Goal: Task Accomplishment & Management: Manage account settings

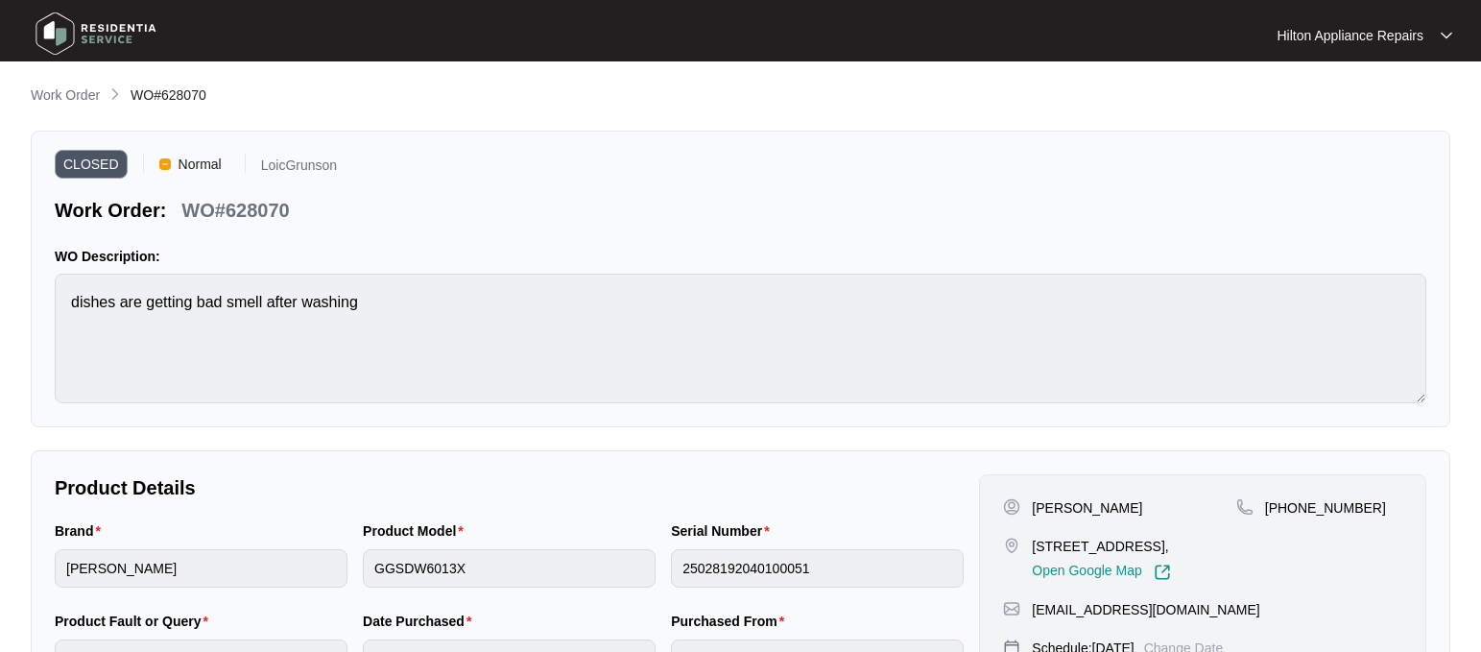
scroll to position [120, 0]
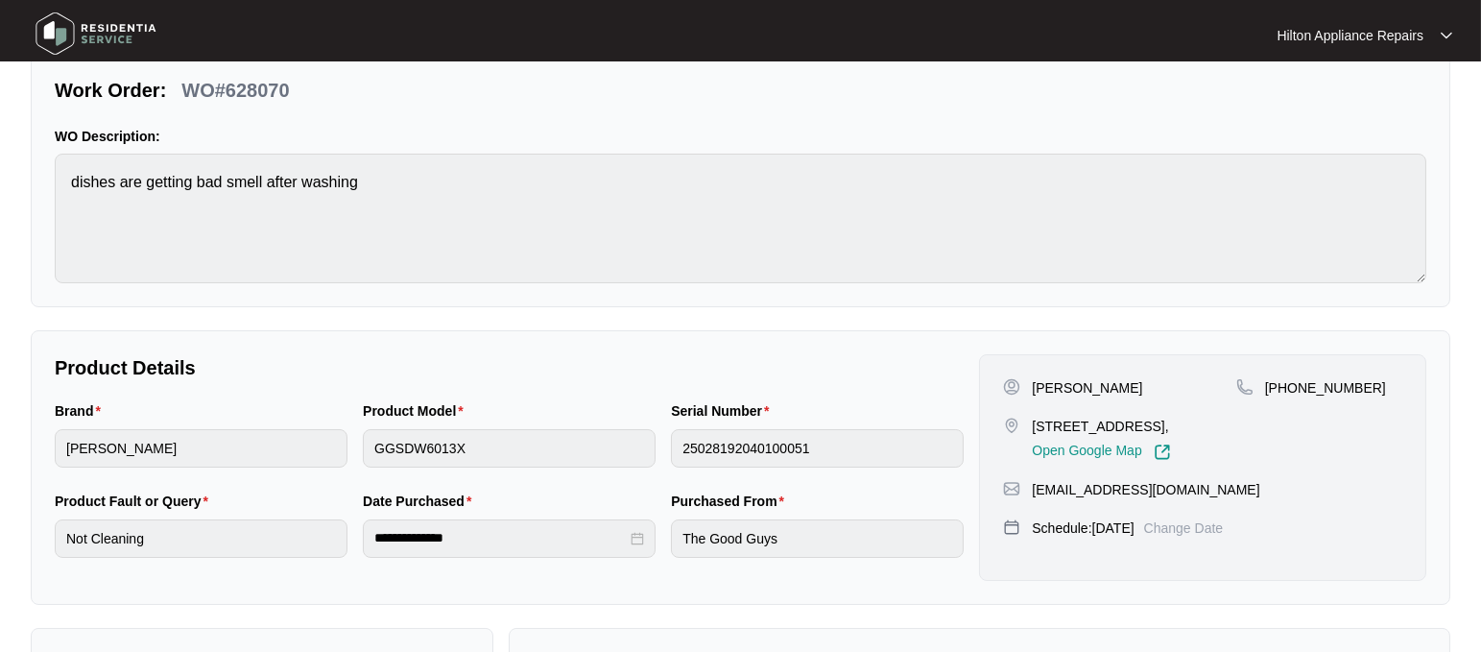
click at [106, 101] on p "Work Order:" at bounding box center [110, 90] width 111 height 27
click at [105, 90] on p "Work Order:" at bounding box center [110, 90] width 111 height 27
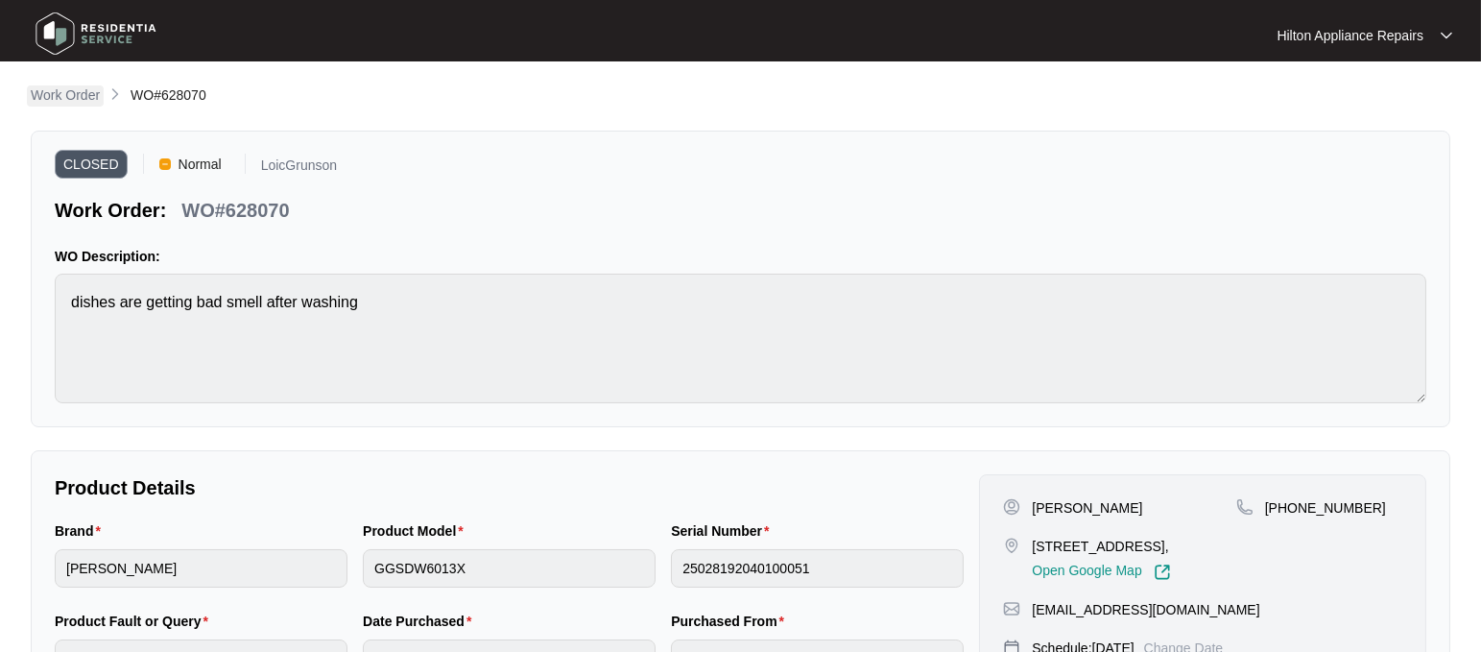
click at [58, 102] on p "Work Order" at bounding box center [65, 94] width 69 height 19
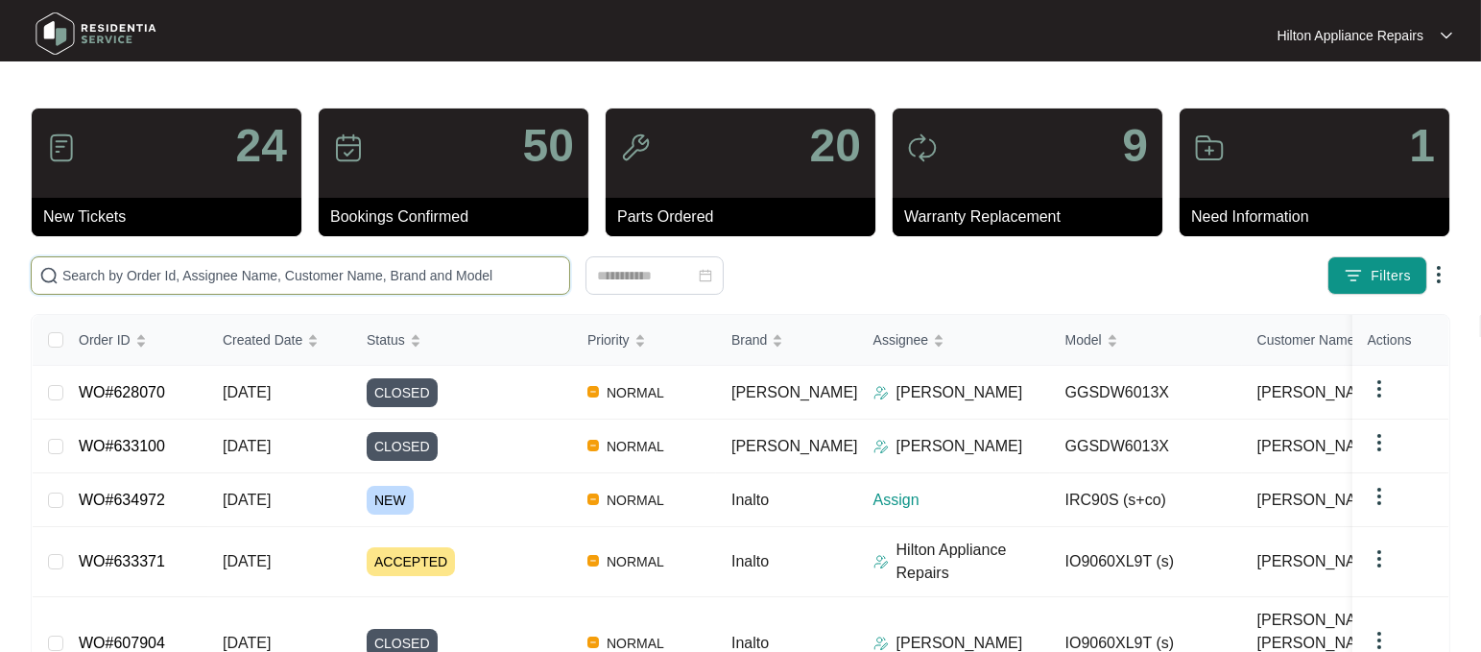
click at [92, 275] on input "text" at bounding box center [311, 275] width 499 height 21
paste input "634901"
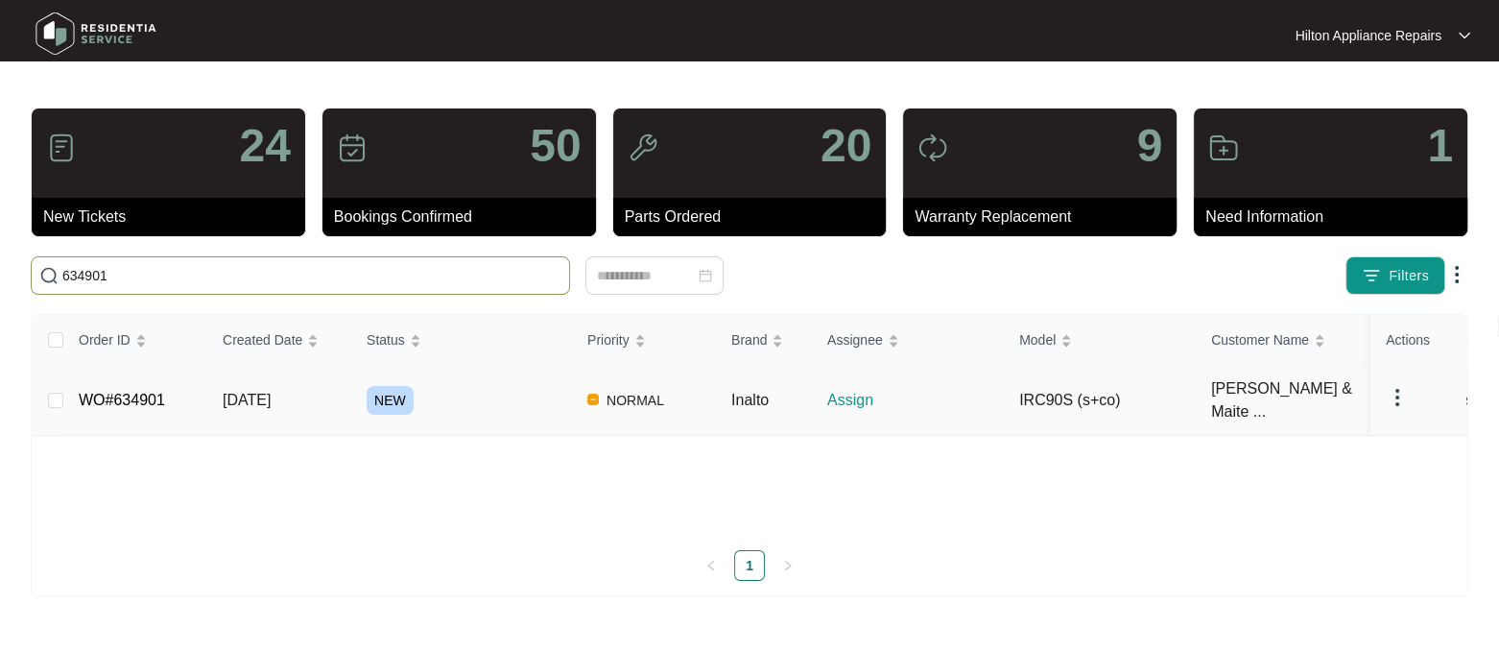
type input "634901"
click at [260, 392] on span "[DATE]" at bounding box center [247, 400] width 48 height 16
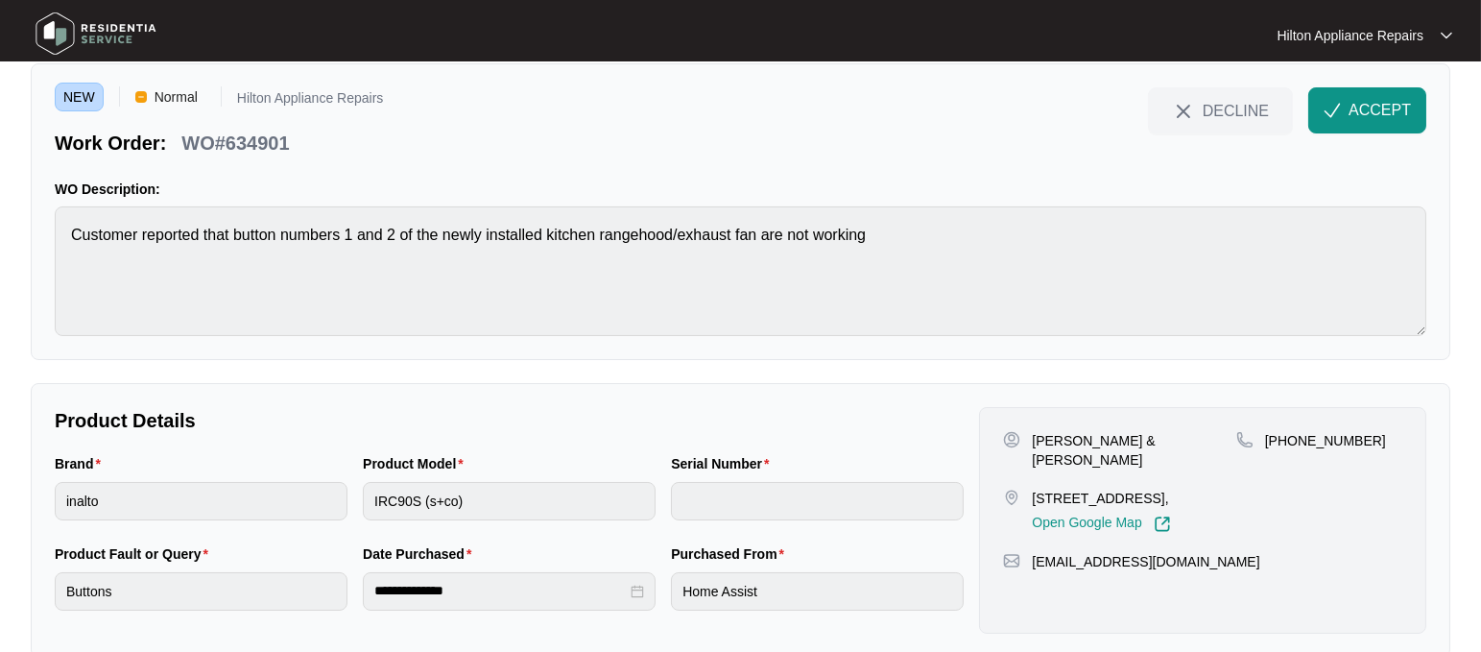
scroll to position [102, 0]
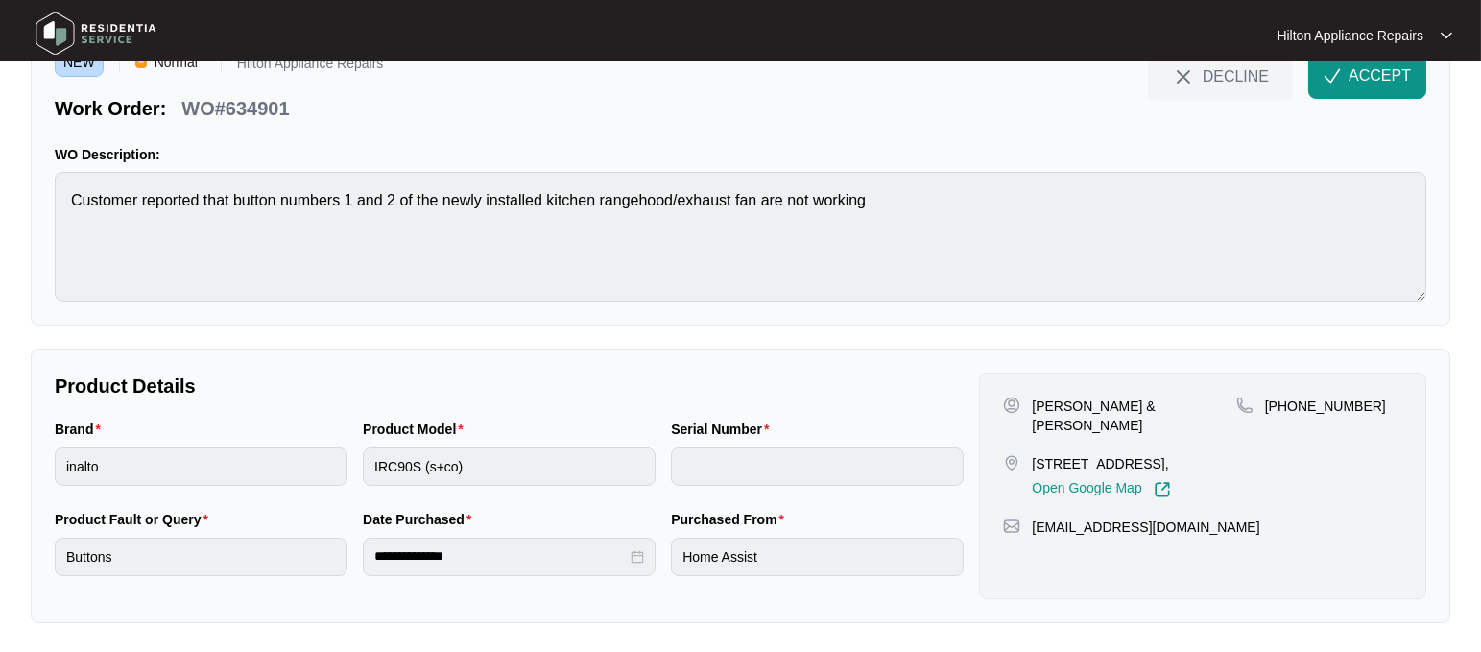
drag, startPoint x: 1372, startPoint y: 67, endPoint x: 1376, endPoint y: 81, distance: 14.3
click at [1371, 67] on span "ACCEPT" at bounding box center [1380, 75] width 62 height 23
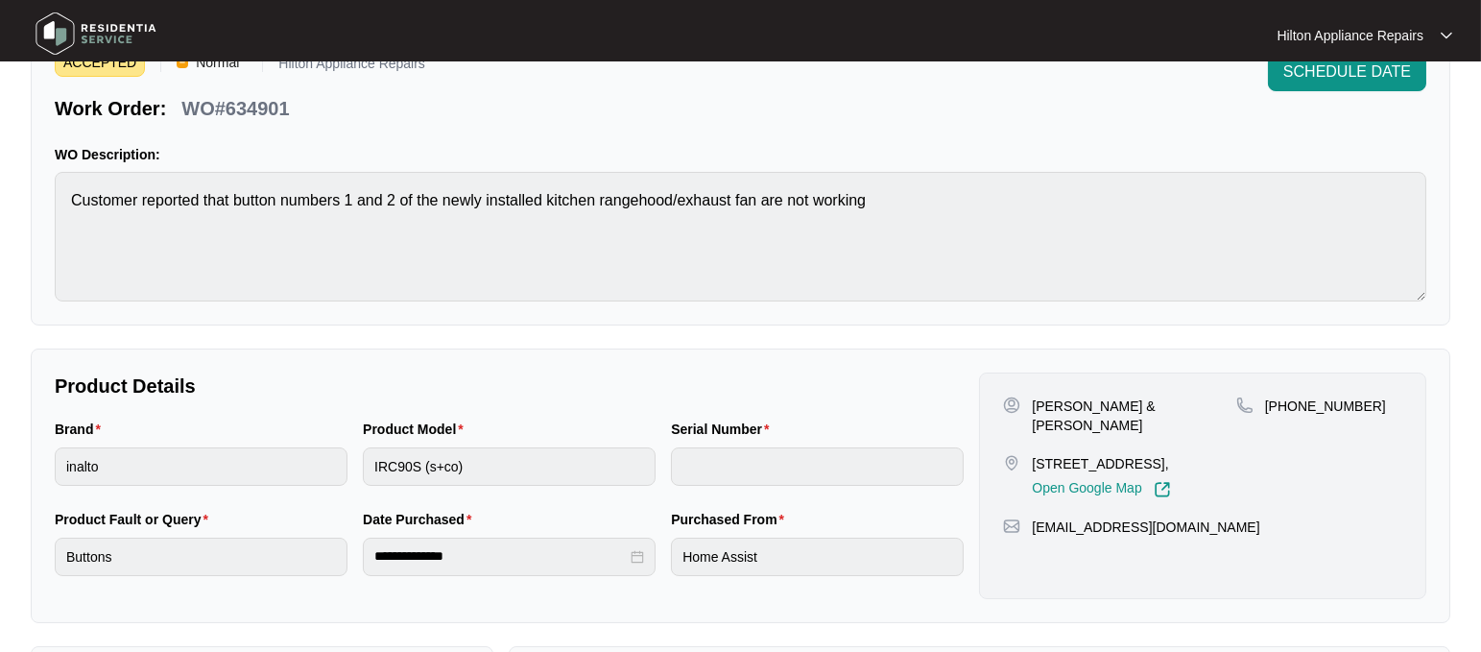
drag, startPoint x: 1150, startPoint y: 442, endPoint x: 1018, endPoint y: 441, distance: 131.5
click at [1018, 454] on div "[STREET_ADDRESS], Open Google Map" at bounding box center [1119, 476] width 232 height 44
copy div "[STREET_ADDRESS]"
click at [214, 466] on div "Brand inalto Product Model IRC90S (s+co) Serial Number" at bounding box center [509, 463] width 924 height 90
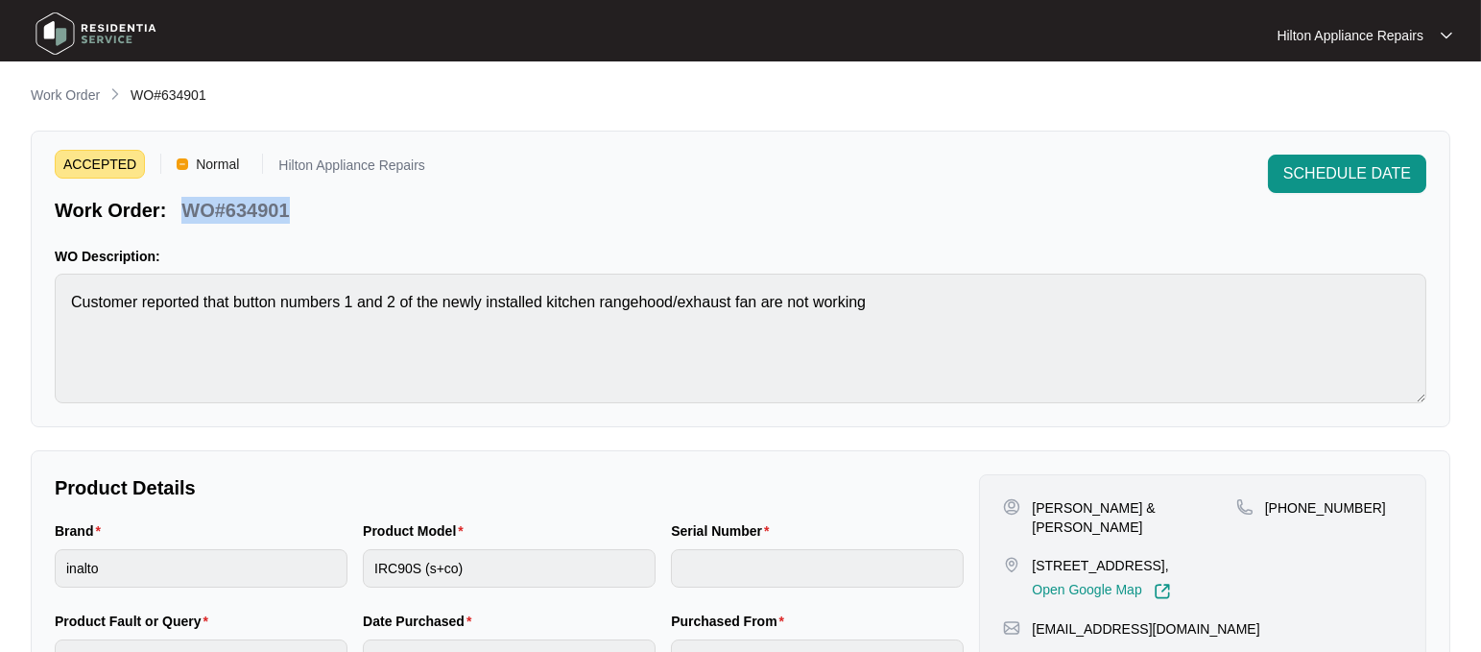
drag, startPoint x: 291, startPoint y: 211, endPoint x: 185, endPoint y: 203, distance: 105.9
click at [185, 203] on div "Work Order: WO#634901" at bounding box center [240, 207] width 370 height 34
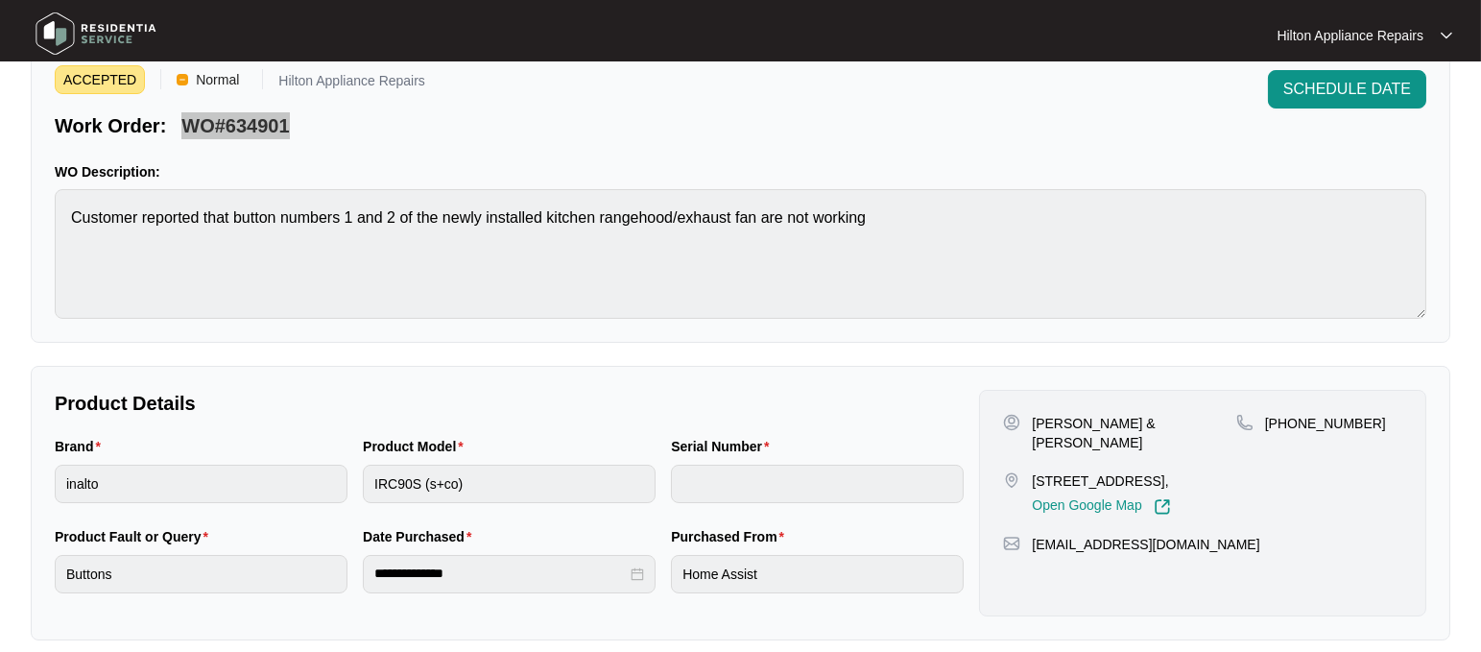
scroll to position [120, 0]
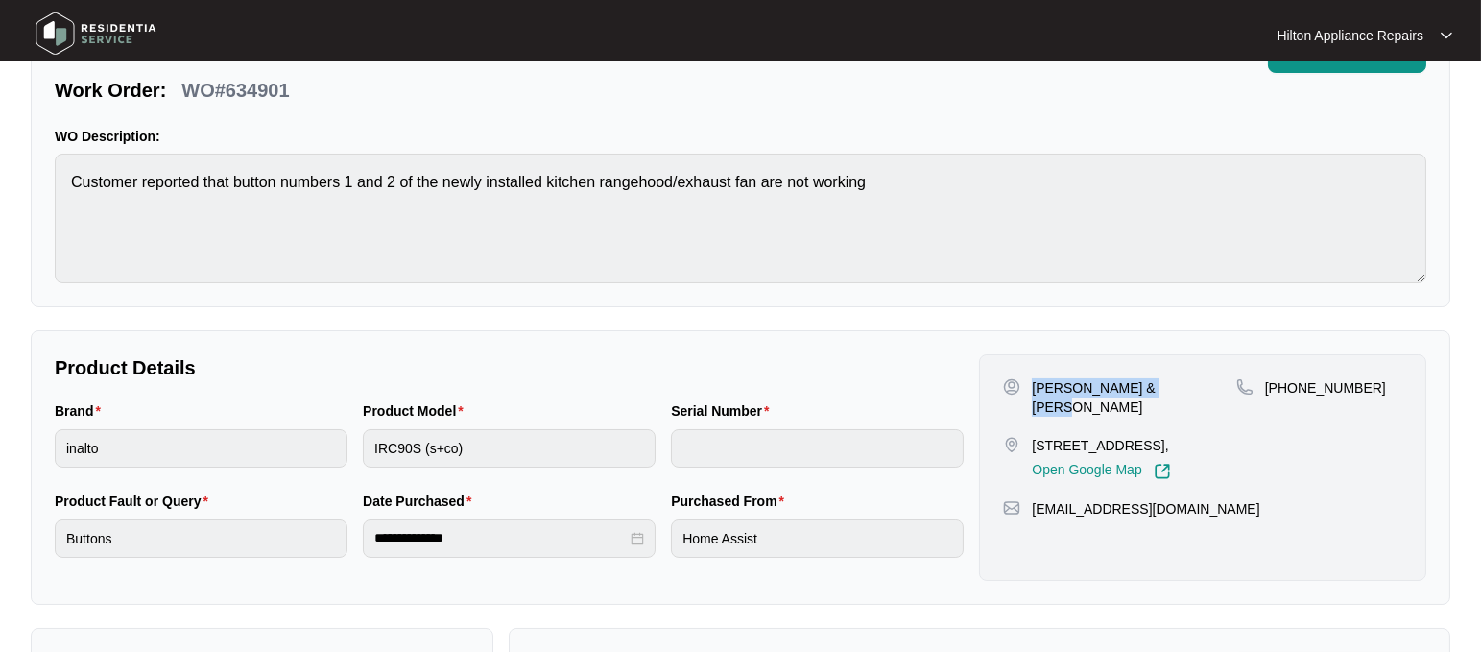
drag, startPoint x: 1159, startPoint y: 384, endPoint x: 1035, endPoint y: 381, distance: 124.8
click at [1035, 381] on div "[PERSON_NAME] & [PERSON_NAME]" at bounding box center [1119, 397] width 232 height 38
click at [1214, 379] on div "[PERSON_NAME] & [PERSON_NAME]" at bounding box center [1119, 397] width 232 height 38
drag, startPoint x: 1113, startPoint y: 386, endPoint x: 1036, endPoint y: 378, distance: 78.1
click at [1036, 378] on p "[PERSON_NAME] & [PERSON_NAME]" at bounding box center [1133, 397] width 203 height 38
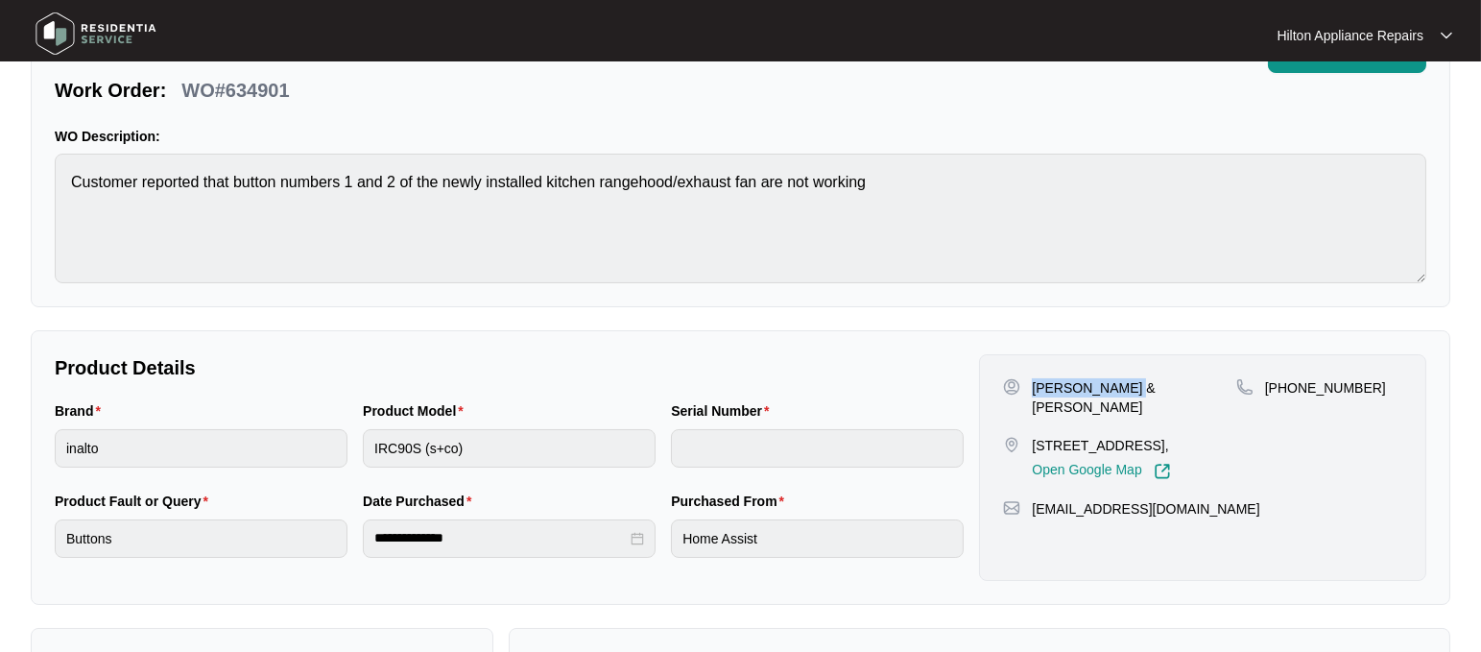
copy p "[PERSON_NAME] & Maite"
drag, startPoint x: 1146, startPoint y: 388, endPoint x: 1119, endPoint y: 381, distance: 27.7
click at [1119, 381] on div "[PERSON_NAME] & [PERSON_NAME]" at bounding box center [1119, 397] width 232 height 38
copy p "Balayo"
drag, startPoint x: 1353, startPoint y: 384, endPoint x: 1286, endPoint y: 392, distance: 67.6
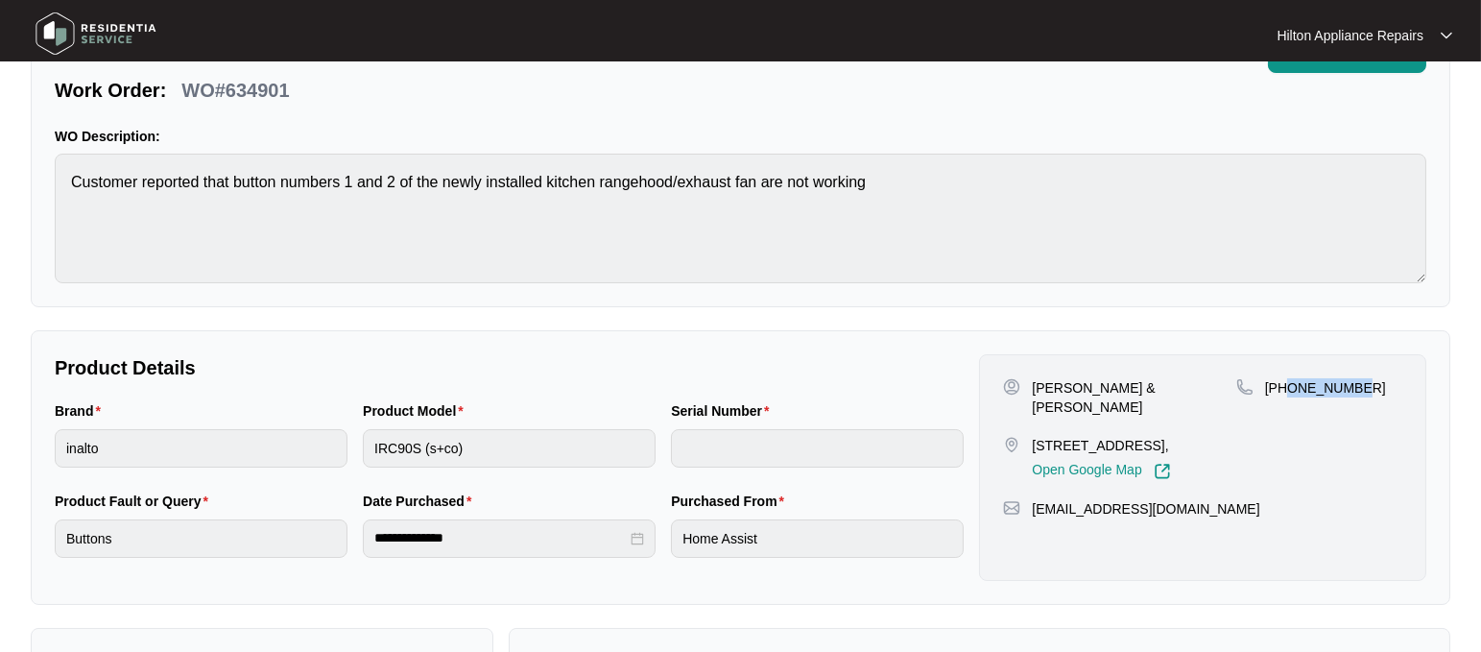
click at [1286, 392] on p "[PHONE_NUMBER]" at bounding box center [1325, 387] width 121 height 19
copy p "437537905"
drag, startPoint x: 1190, startPoint y: 495, endPoint x: 1030, endPoint y: 488, distance: 160.5
click at [1030, 499] on div "[EMAIL_ADDRESS][DOMAIN_NAME]" at bounding box center [1202, 508] width 399 height 19
copy p "[EMAIL_ADDRESS][DOMAIN_NAME]"
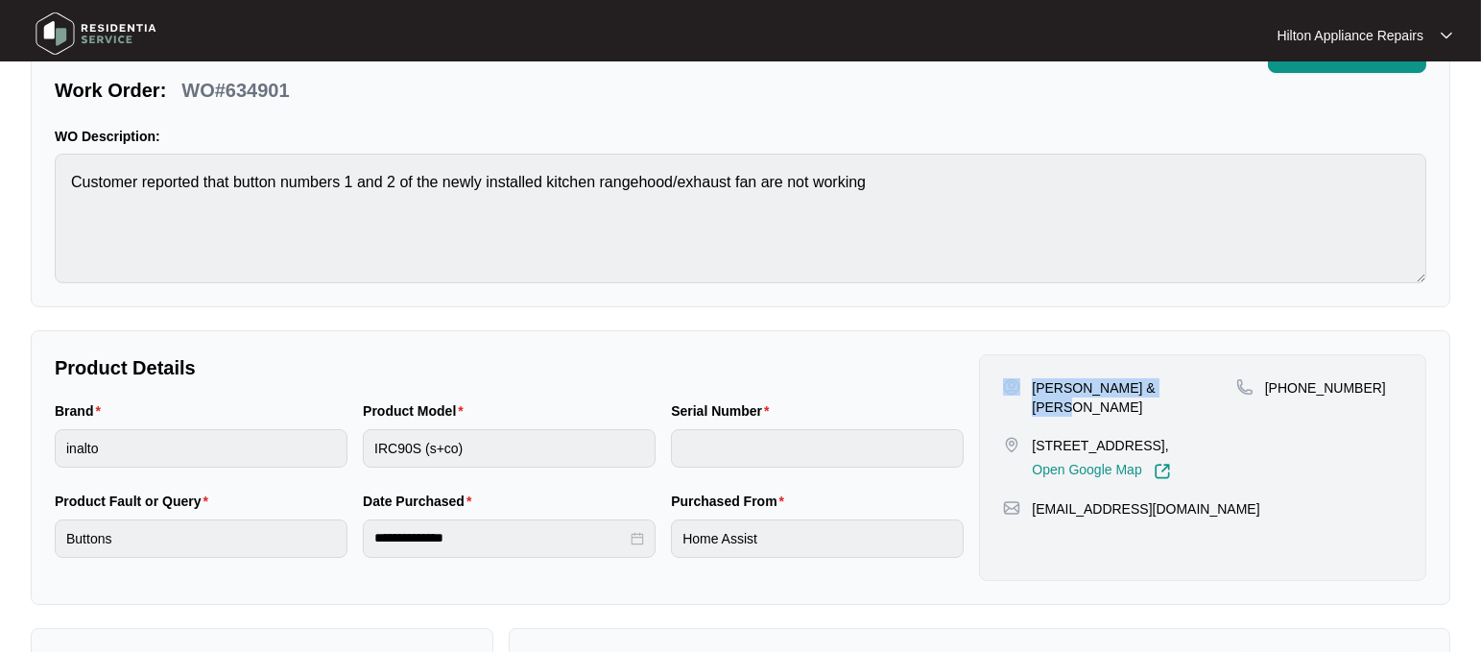
drag, startPoint x: 1156, startPoint y: 386, endPoint x: 1014, endPoint y: 385, distance: 142.1
click at [1014, 385] on div "[PERSON_NAME] & [PERSON_NAME]" at bounding box center [1119, 397] width 232 height 38
copy div "[PERSON_NAME] & [PERSON_NAME]"
drag, startPoint x: 1351, startPoint y: 385, endPoint x: 1289, endPoint y: 379, distance: 62.7
click at [1289, 379] on p "[PHONE_NUMBER]" at bounding box center [1325, 387] width 121 height 19
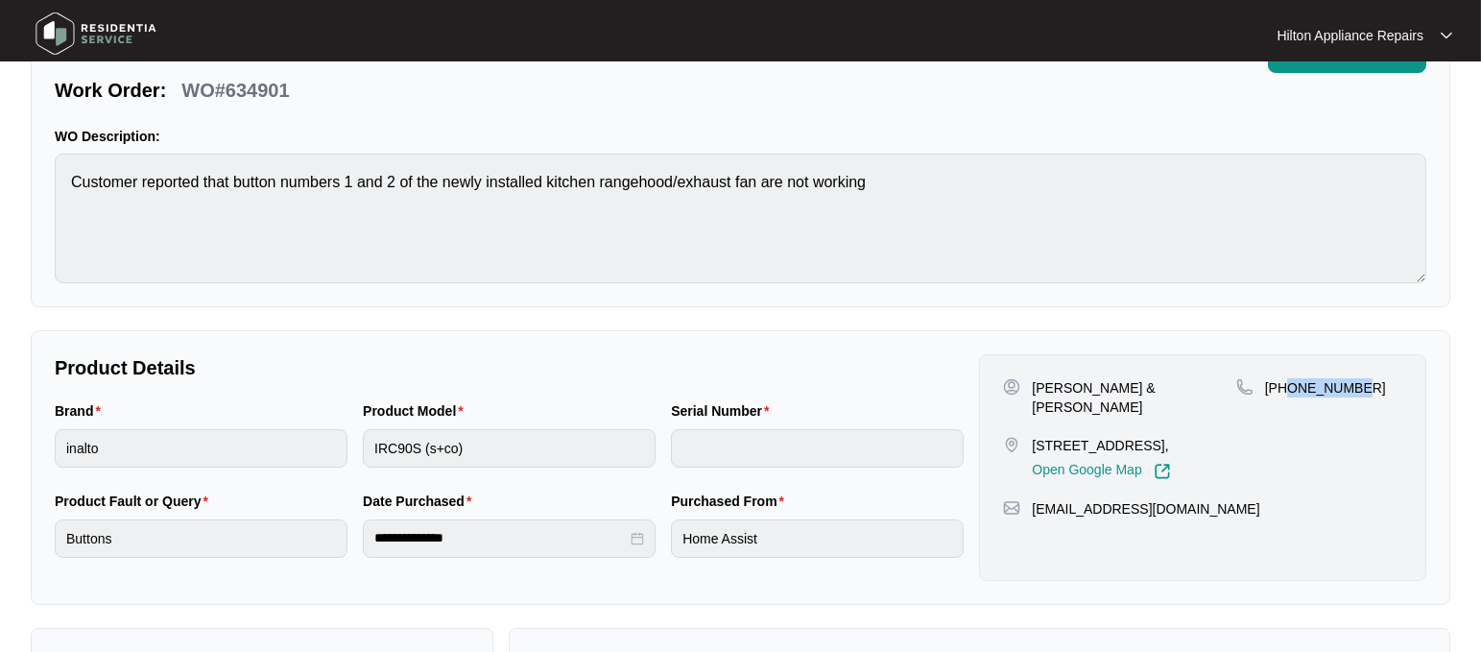
copy p "437537905"
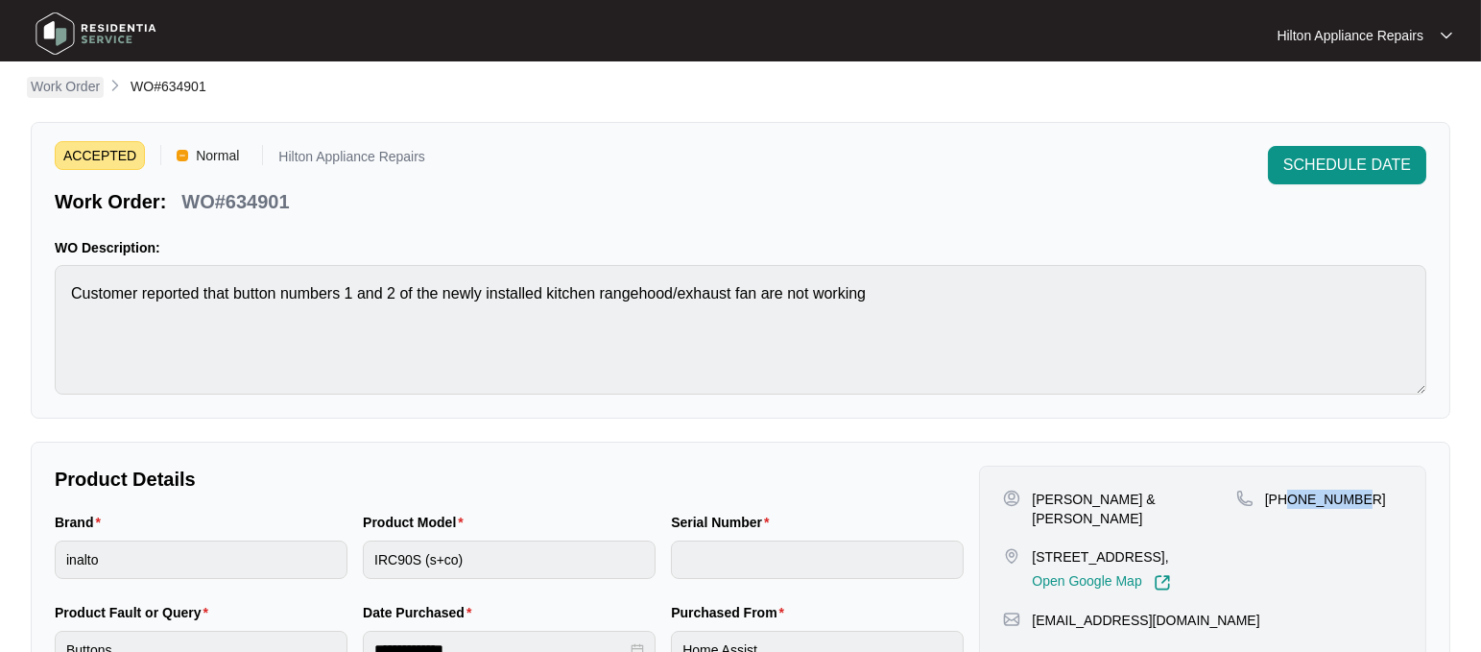
scroll to position [0, 0]
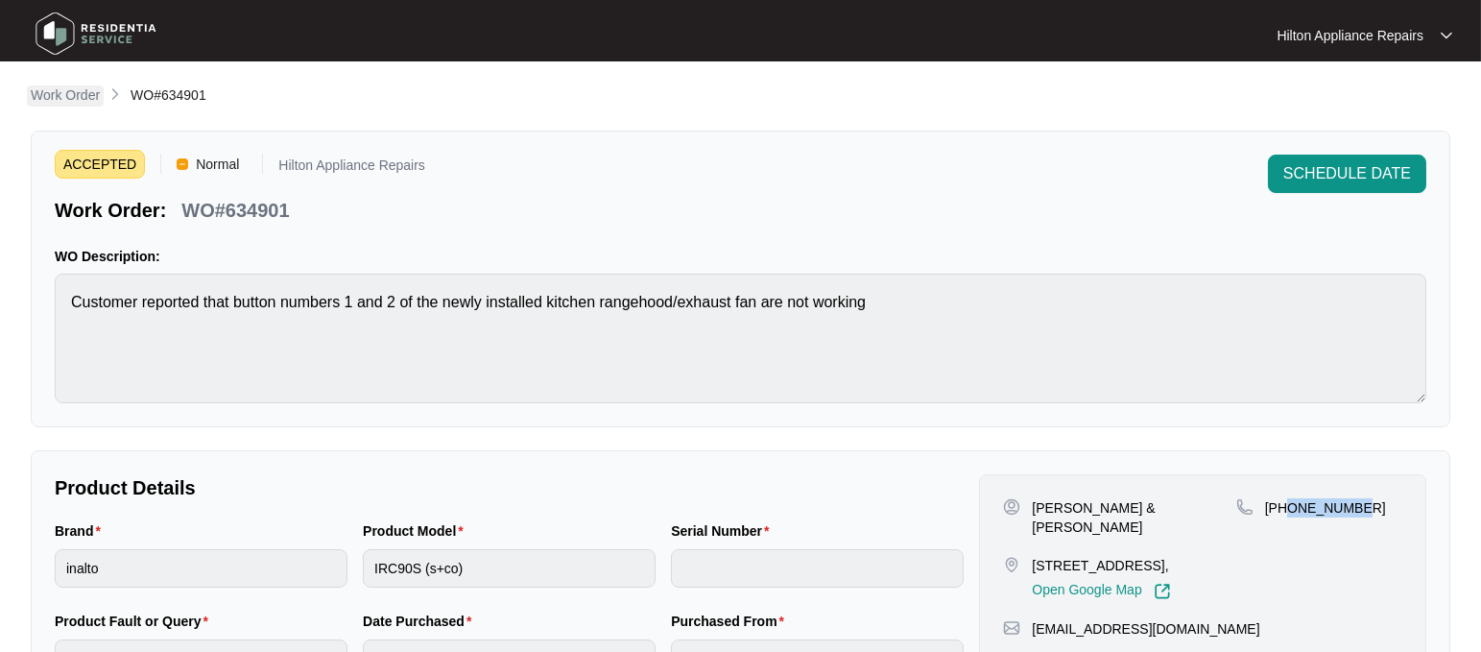
click at [65, 87] on p "Work Order" at bounding box center [65, 94] width 69 height 19
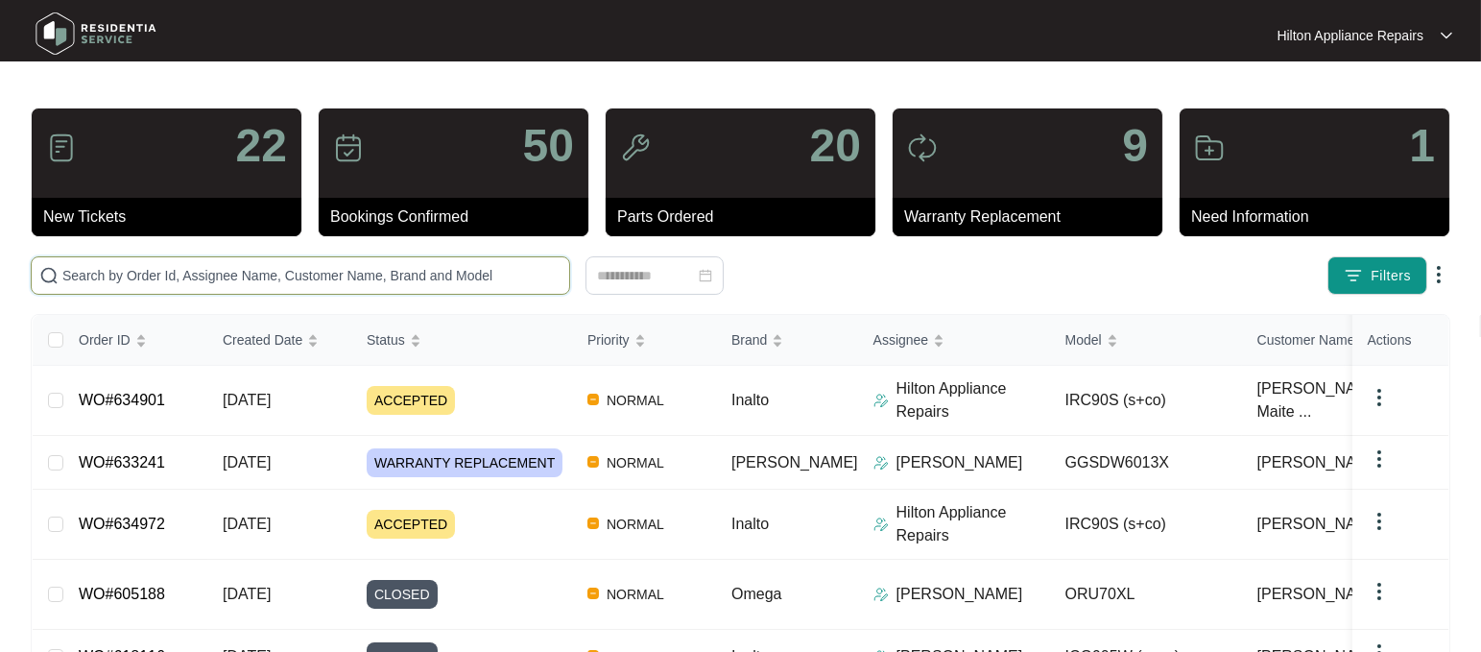
click at [125, 279] on input "text" at bounding box center [311, 275] width 499 height 21
paste input "WO#634972"
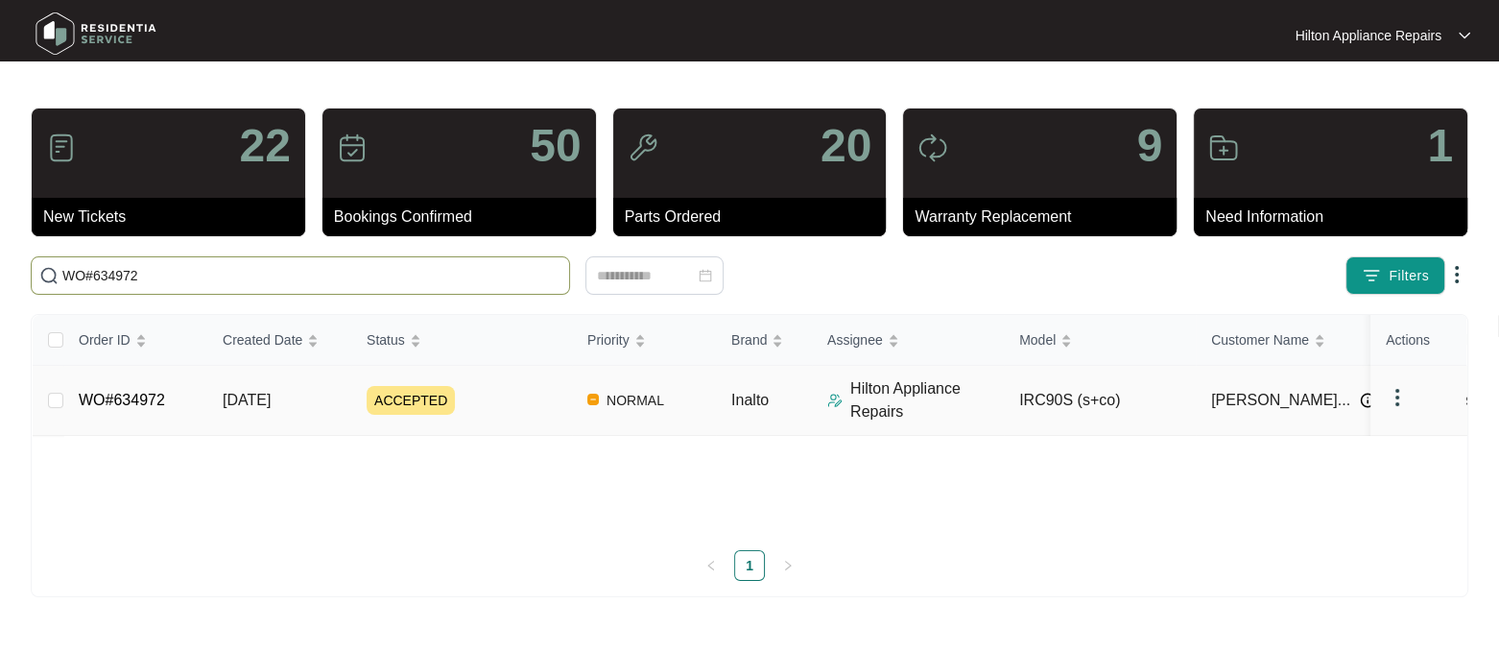
type input "WO#634972"
click at [270, 398] on span "[DATE]" at bounding box center [247, 400] width 48 height 16
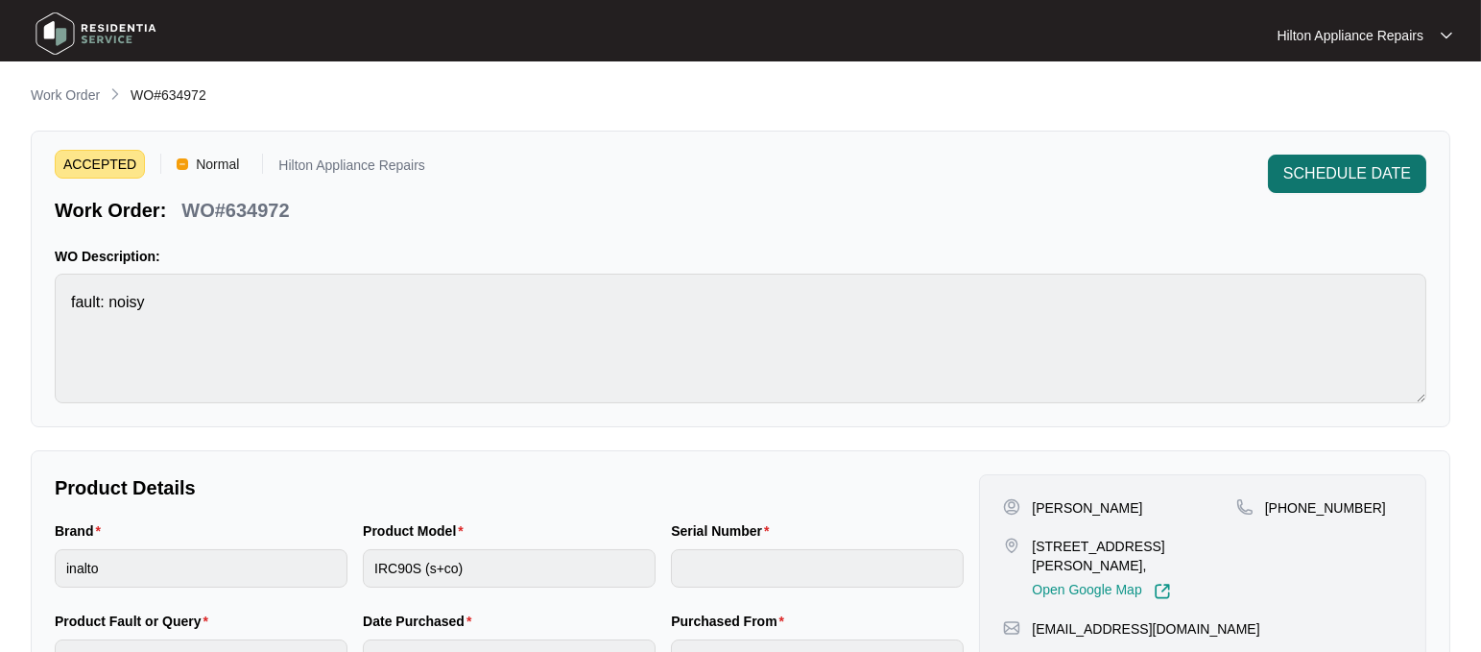
click at [1343, 171] on span "SCHEDULE DATE" at bounding box center [1347, 173] width 128 height 23
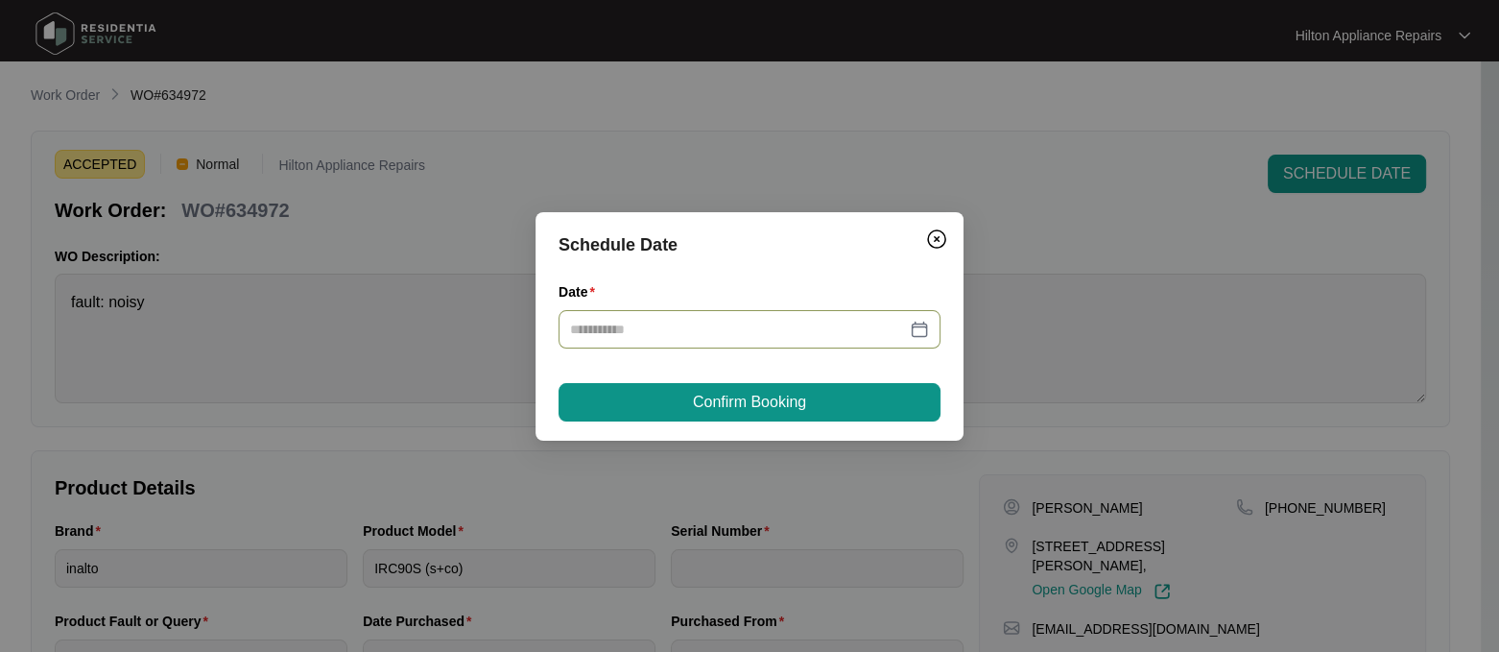
click at [921, 331] on div at bounding box center [749, 329] width 359 height 21
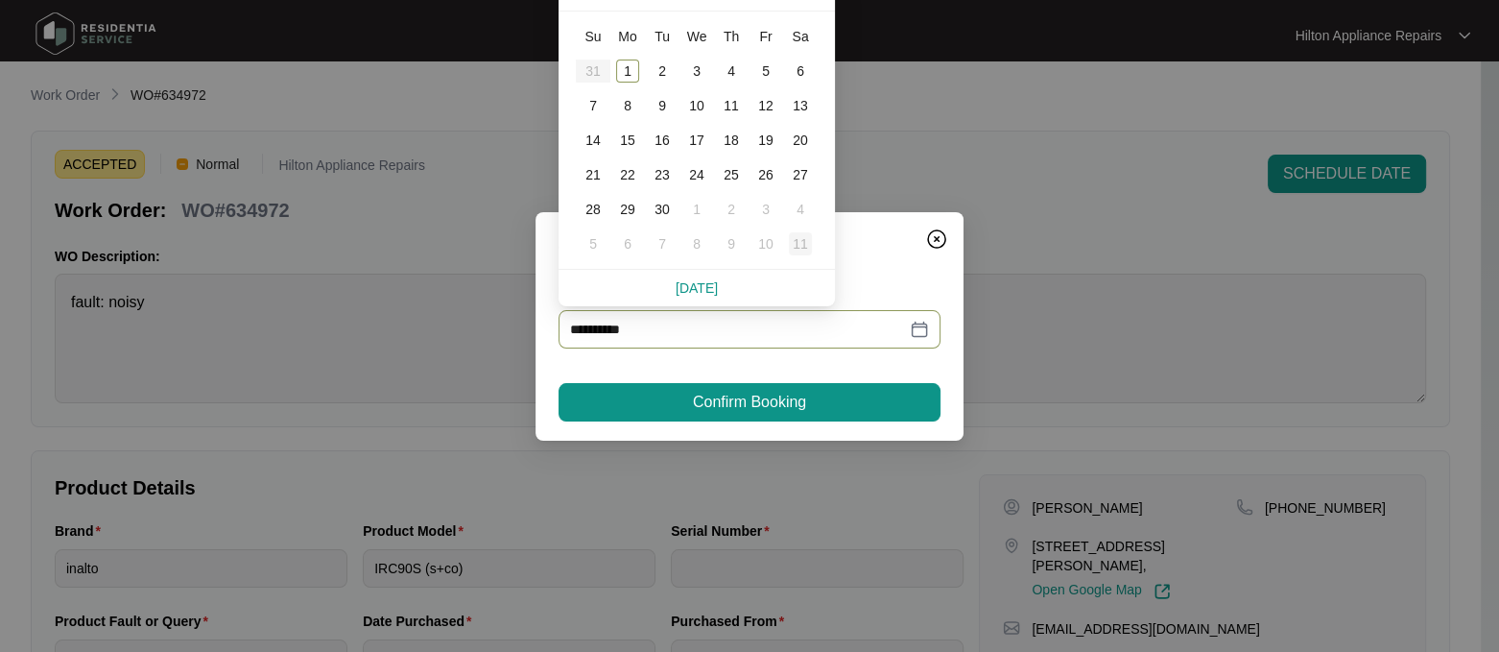
type input "**********"
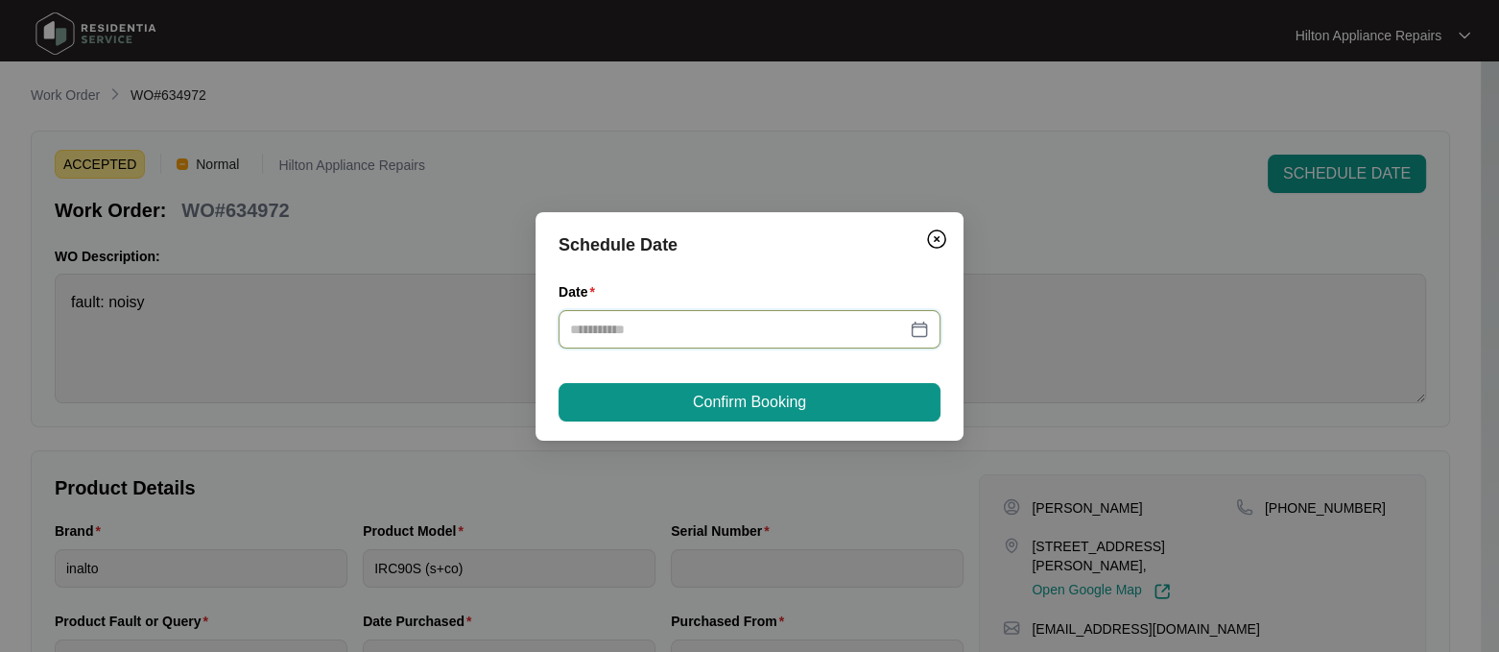
click at [918, 321] on div at bounding box center [749, 329] width 359 height 21
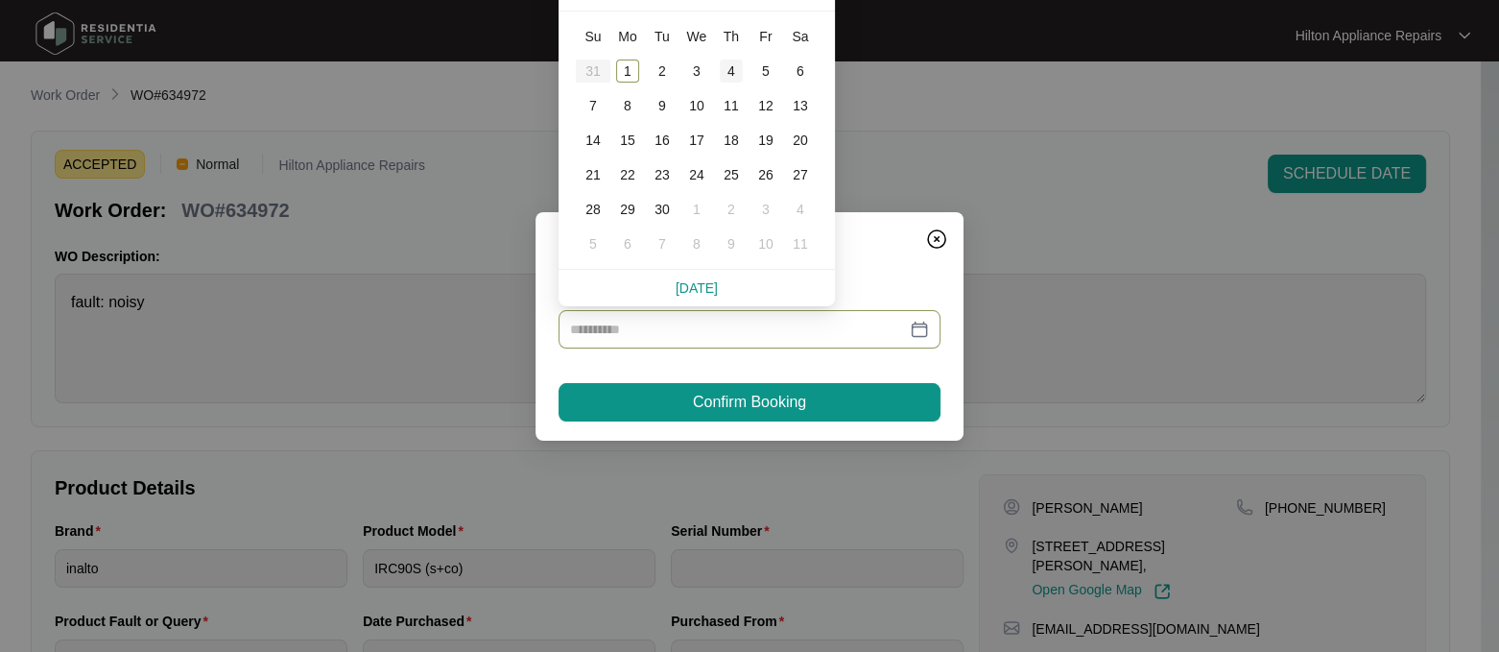
click at [729, 67] on div "4" at bounding box center [731, 71] width 23 height 23
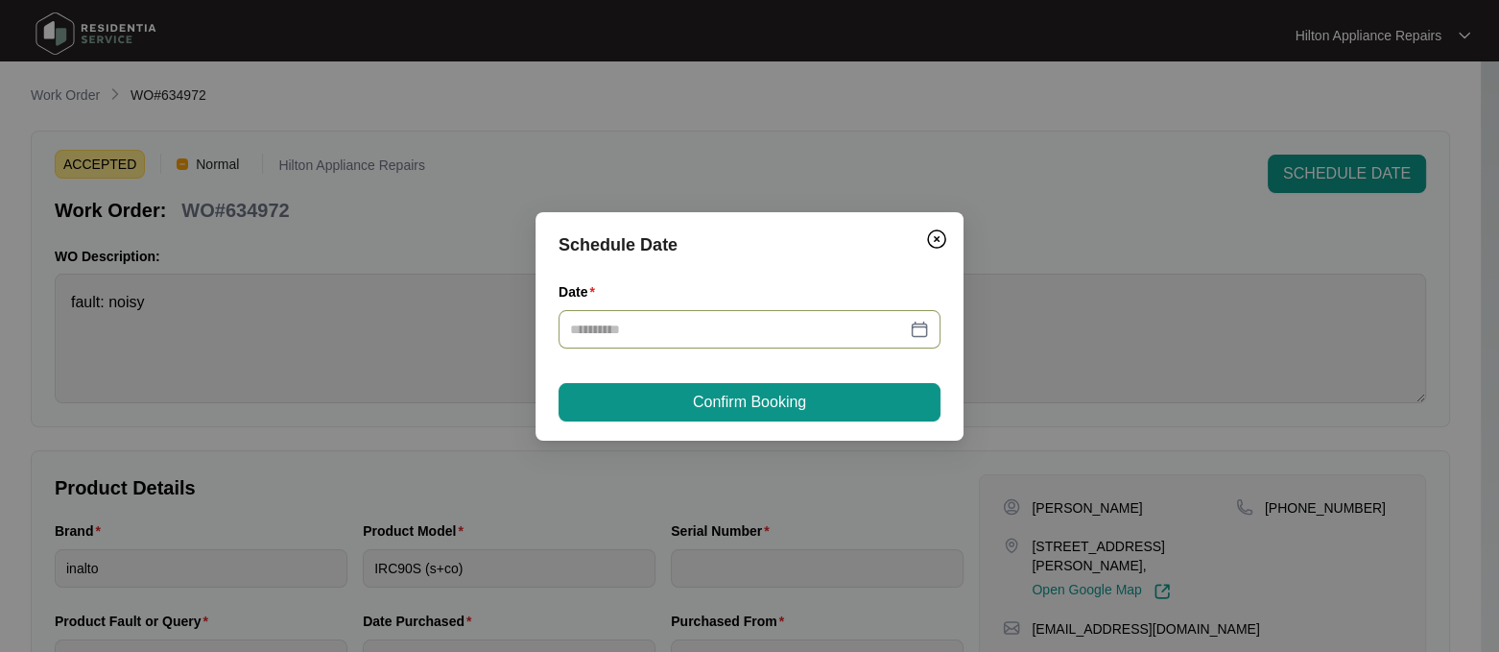
type input "**********"
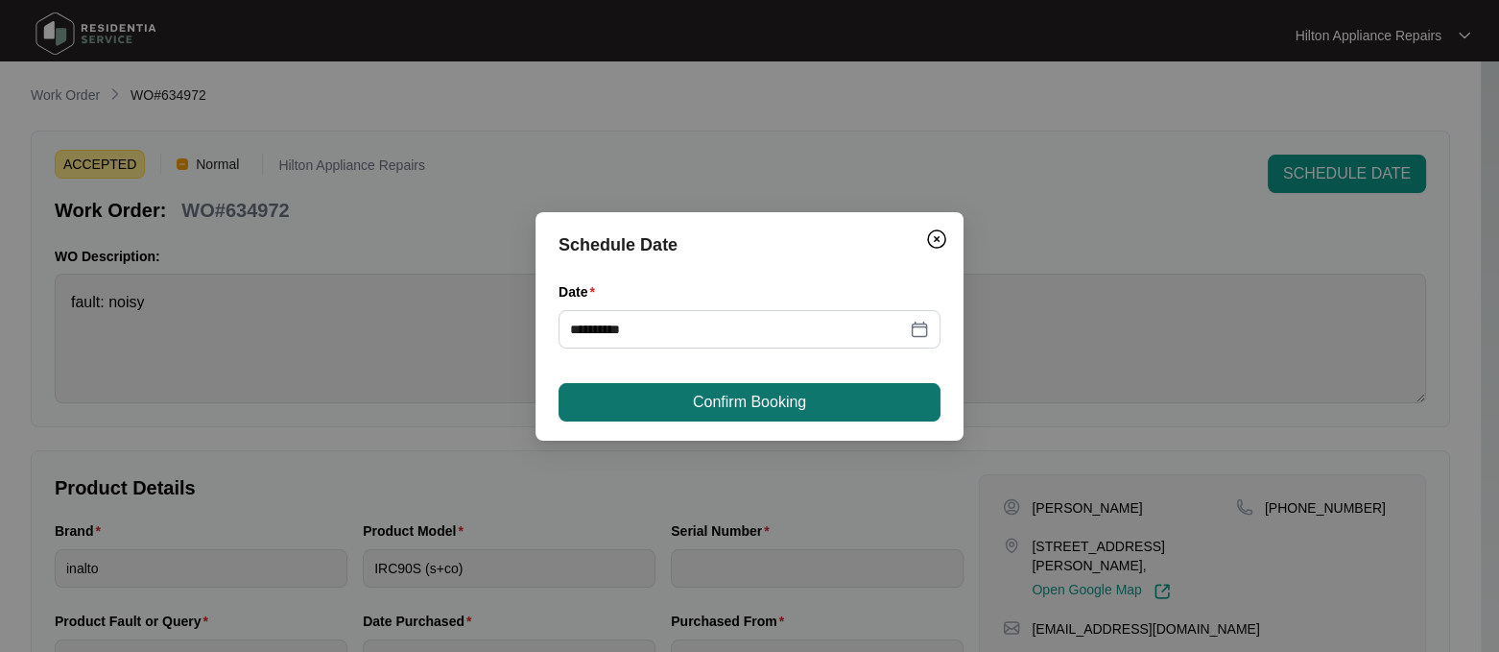
click at [718, 395] on span "Confirm Booking" at bounding box center [749, 402] width 113 height 23
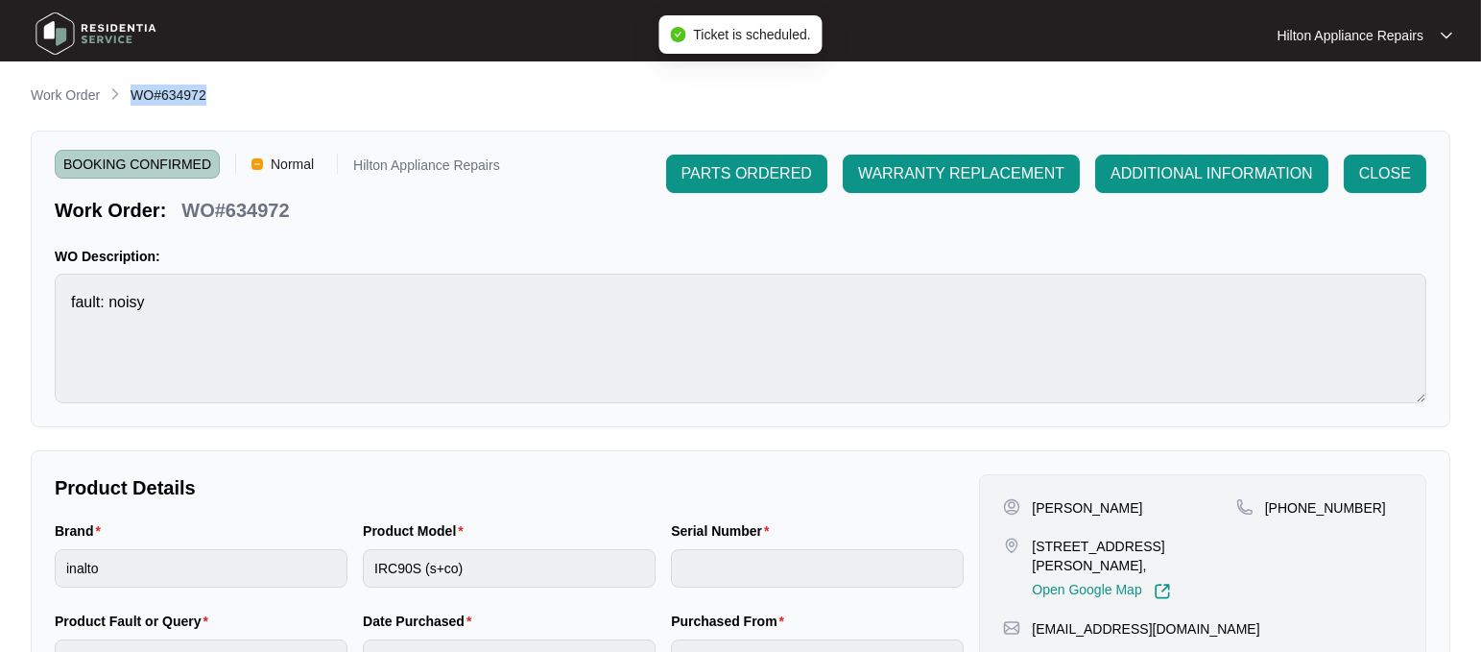
drag, startPoint x: 214, startPoint y: 94, endPoint x: 131, endPoint y: 91, distance: 83.6
click at [131, 91] on div "Work Order WO#634972" at bounding box center [741, 95] width 1420 height 23
copy span "WO#634972"
click at [49, 94] on p "Work Order" at bounding box center [65, 94] width 69 height 19
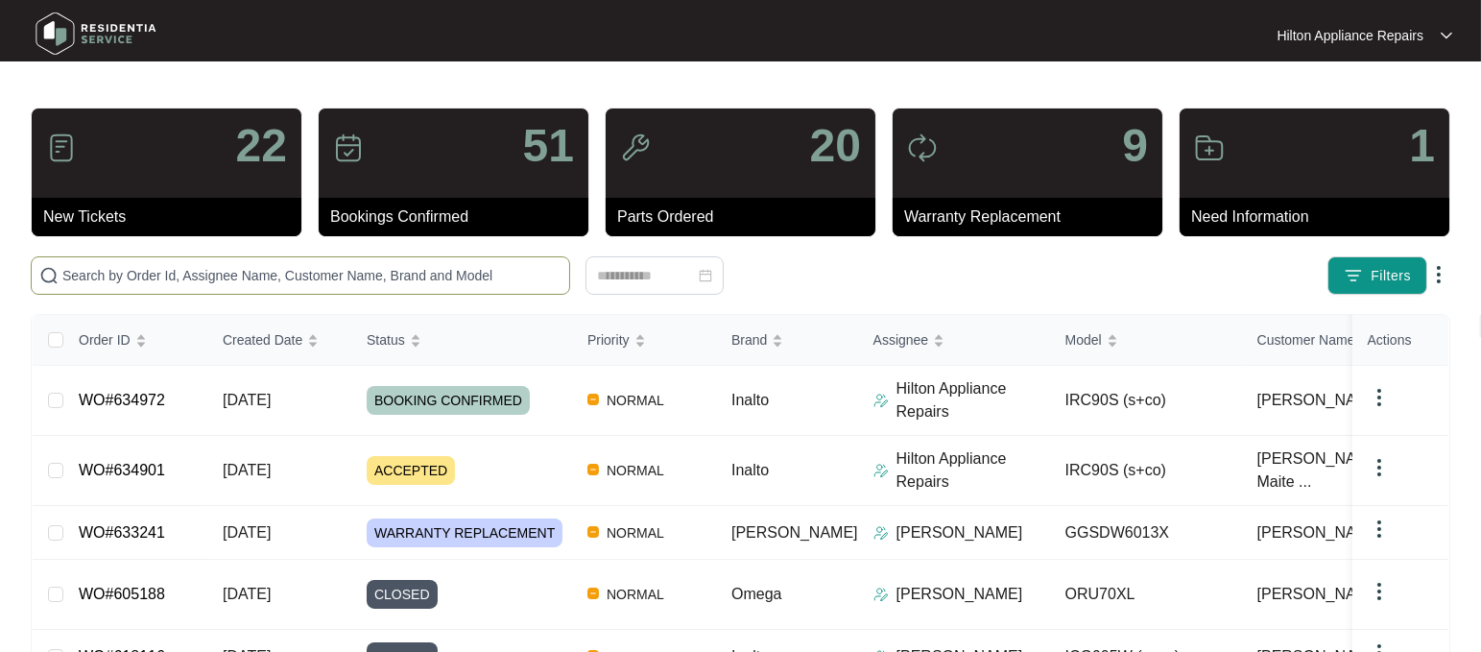
click at [87, 274] on input "text" at bounding box center [311, 275] width 499 height 21
paste input "WO#634972"
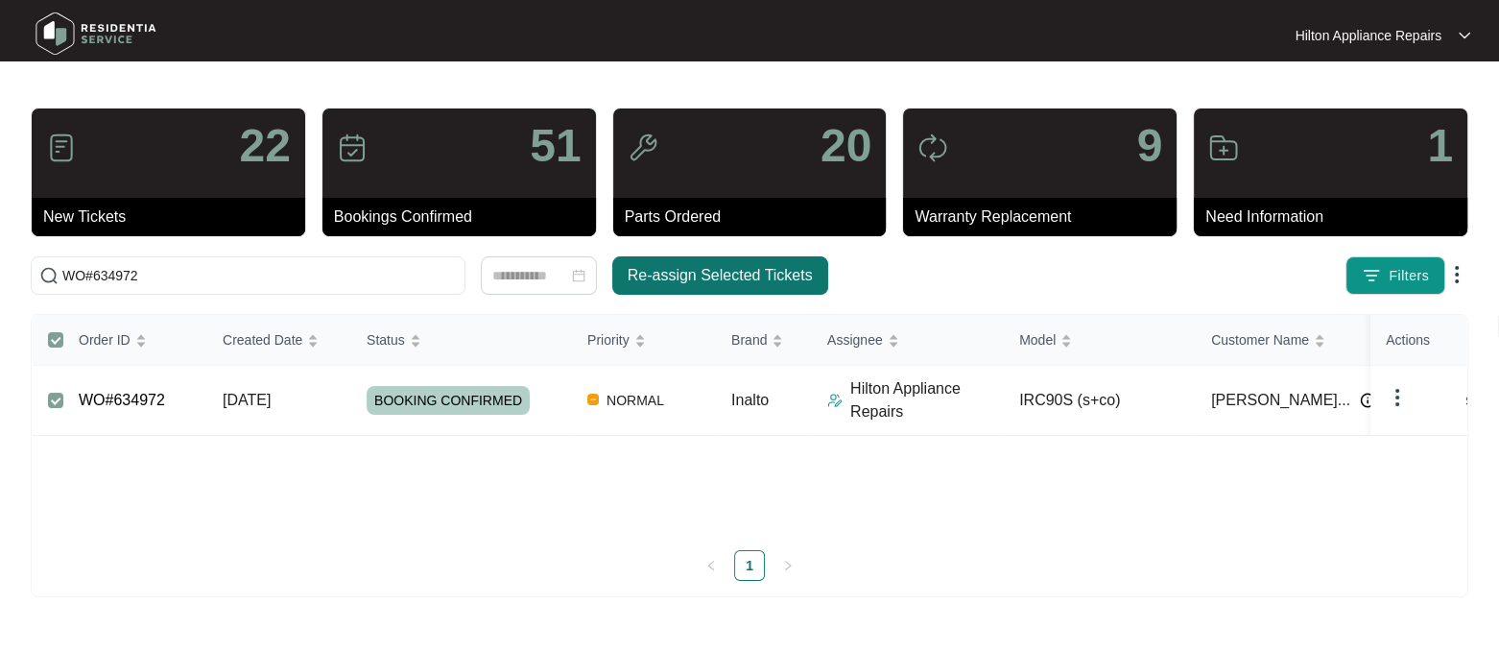
click at [726, 264] on span "Re-assign Selected Tickets" at bounding box center [720, 275] width 185 height 23
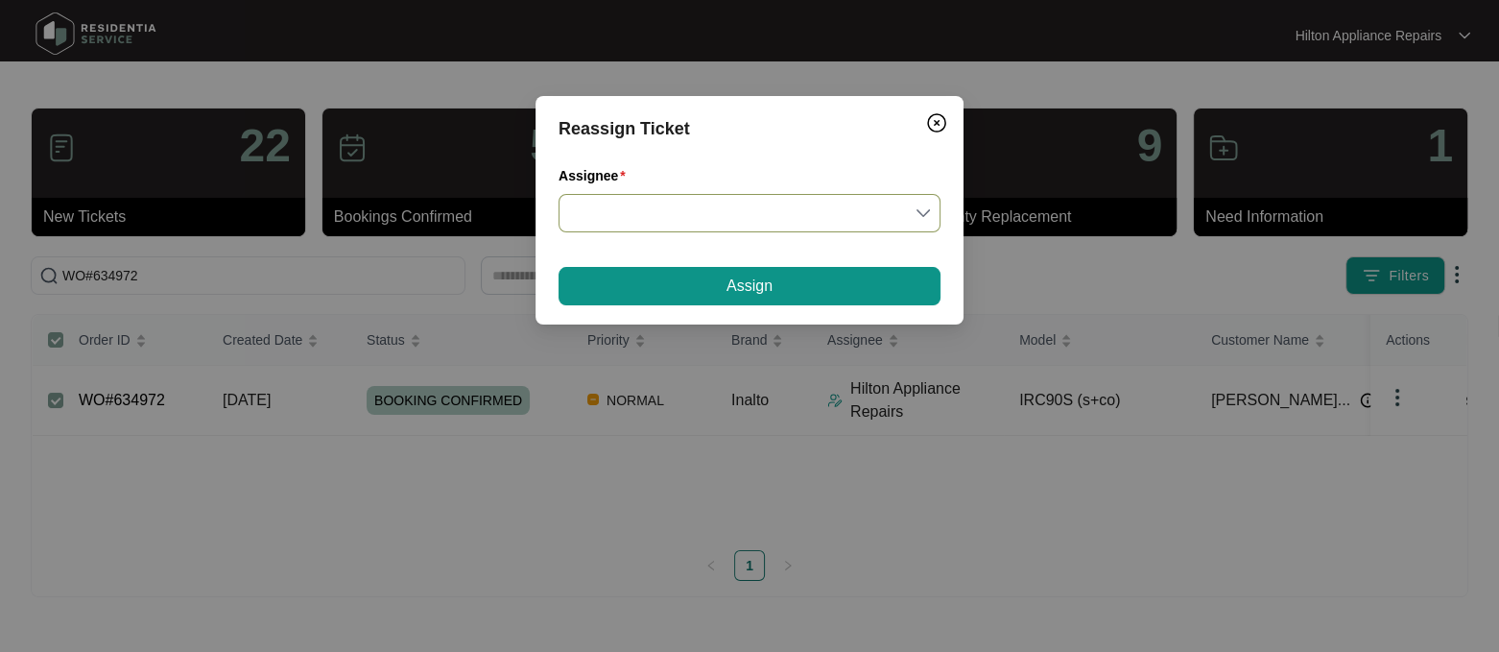
click at [920, 208] on input "Assignee" at bounding box center [749, 213] width 359 height 36
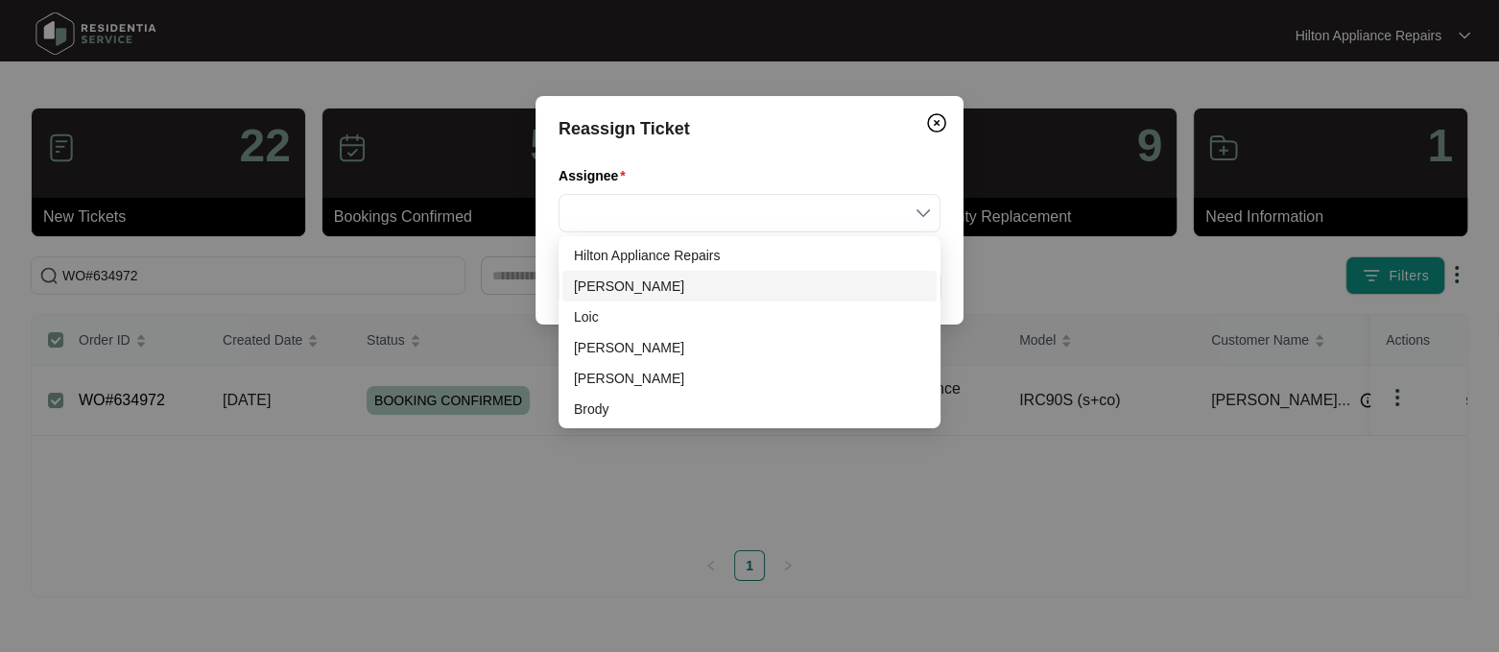
click at [605, 283] on div "[PERSON_NAME]" at bounding box center [749, 285] width 351 height 21
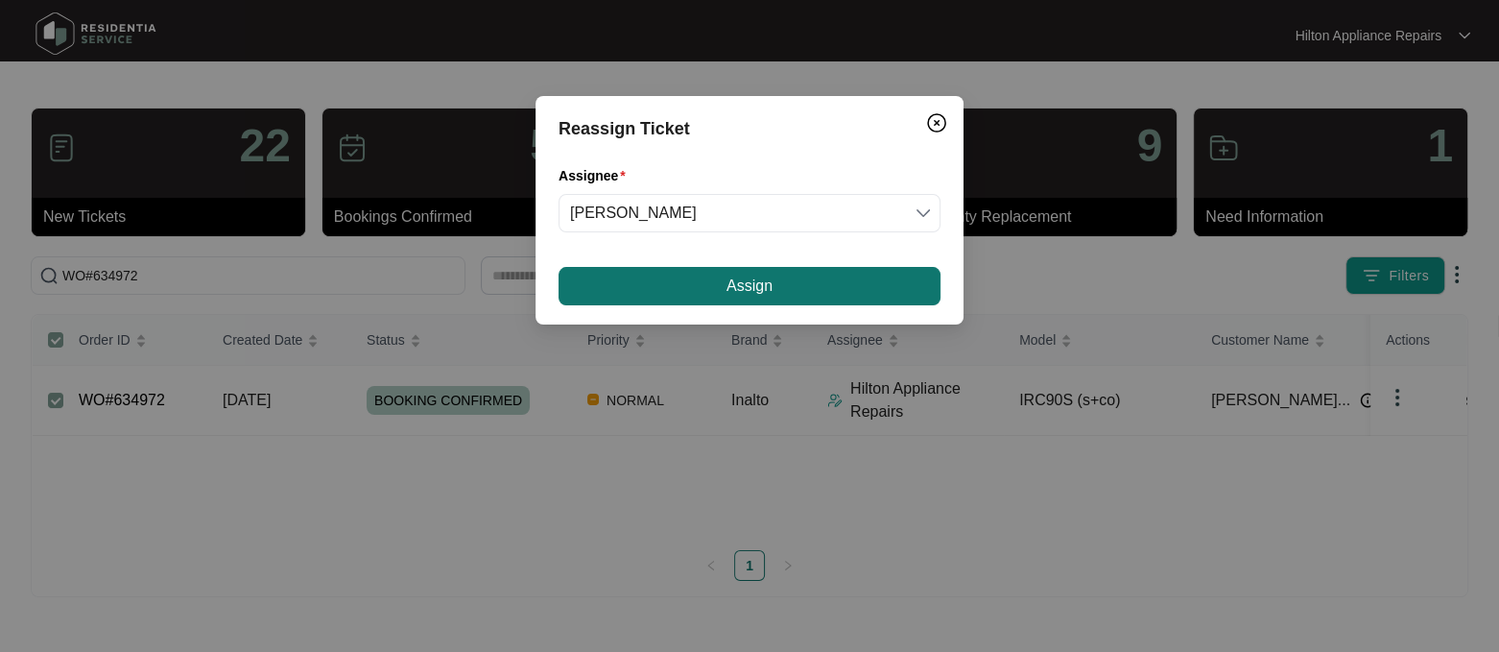
click at [680, 290] on button "Assign" at bounding box center [750, 286] width 382 height 38
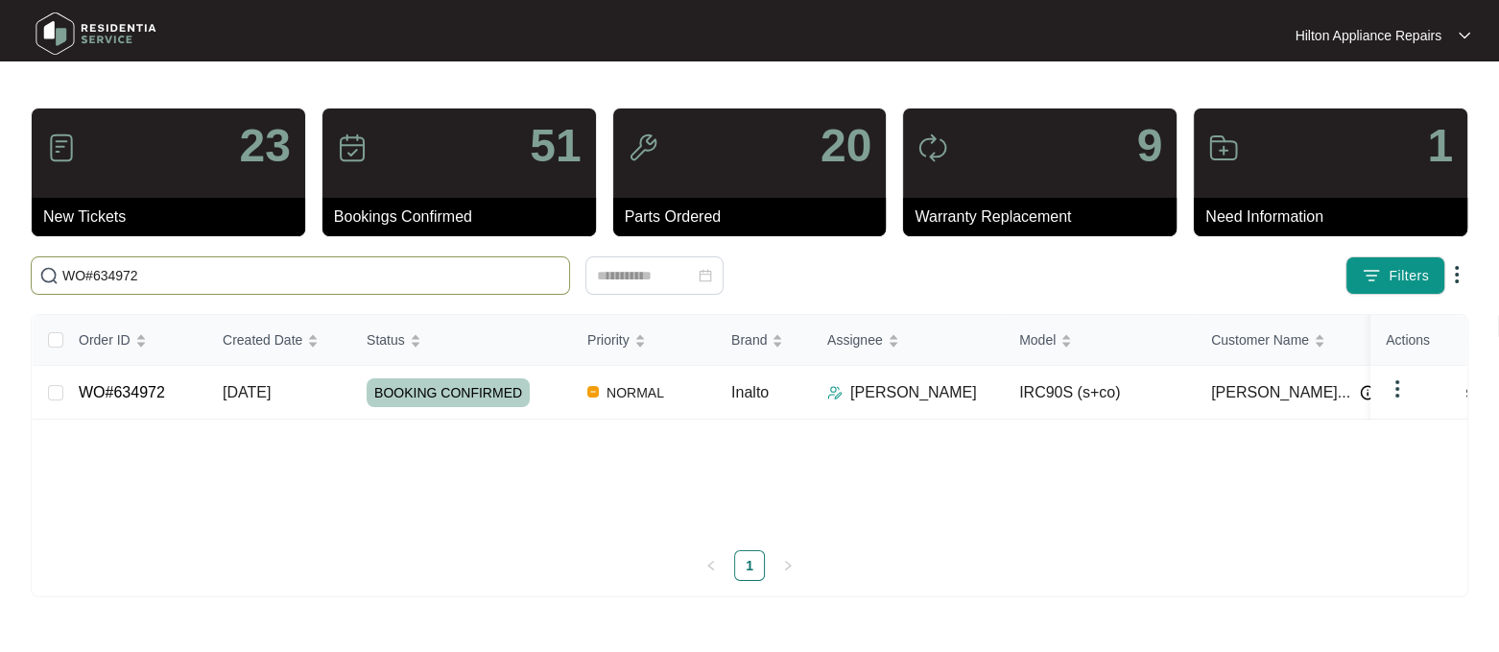
drag, startPoint x: 165, startPoint y: 271, endPoint x: -62, endPoint y: 242, distance: 229.3
click at [0, 242] on html "Hilton Appliance Repairs Hilton App... 23 New Tickets 51 Bookings Confirmed 20 …" at bounding box center [749, 326] width 1499 height 652
paste input "635140"
type input "635140"
drag, startPoint x: 245, startPoint y: 386, endPoint x: 271, endPoint y: 382, distance: 26.2
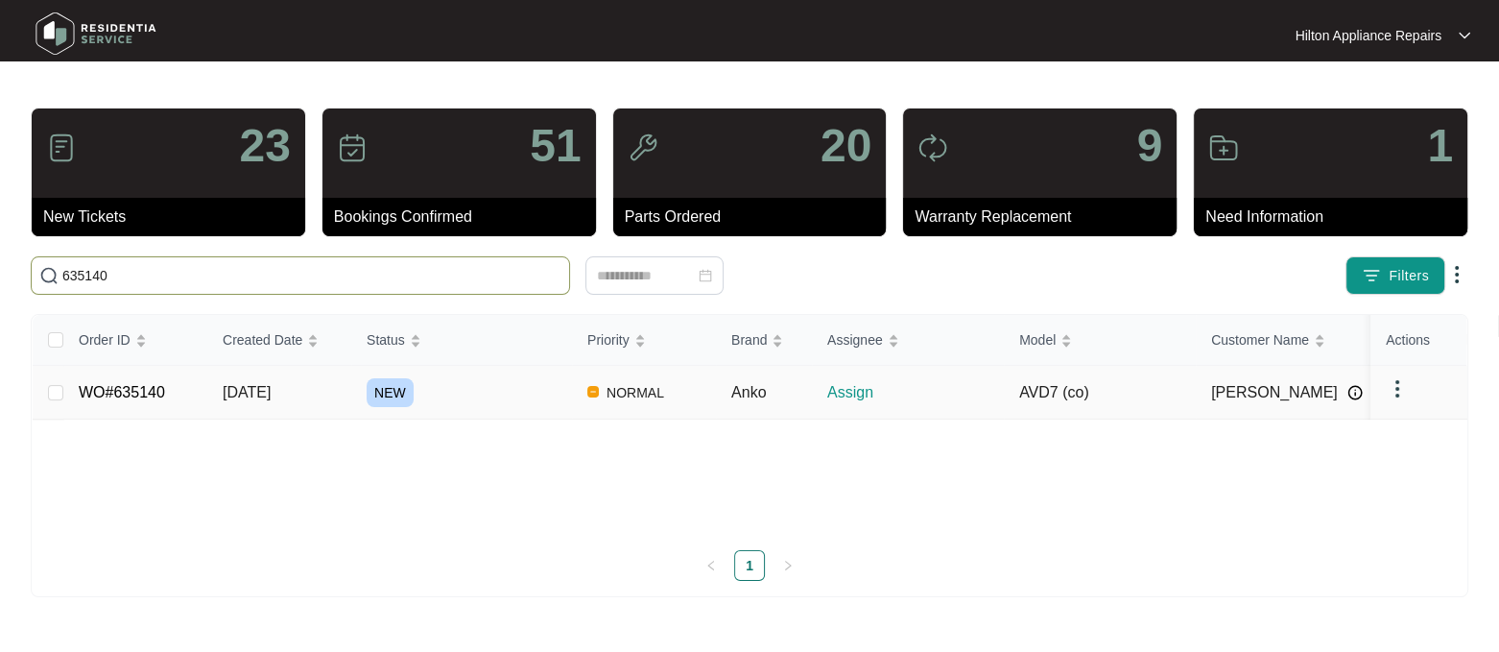
click at [246, 385] on span "[DATE]" at bounding box center [247, 392] width 48 height 16
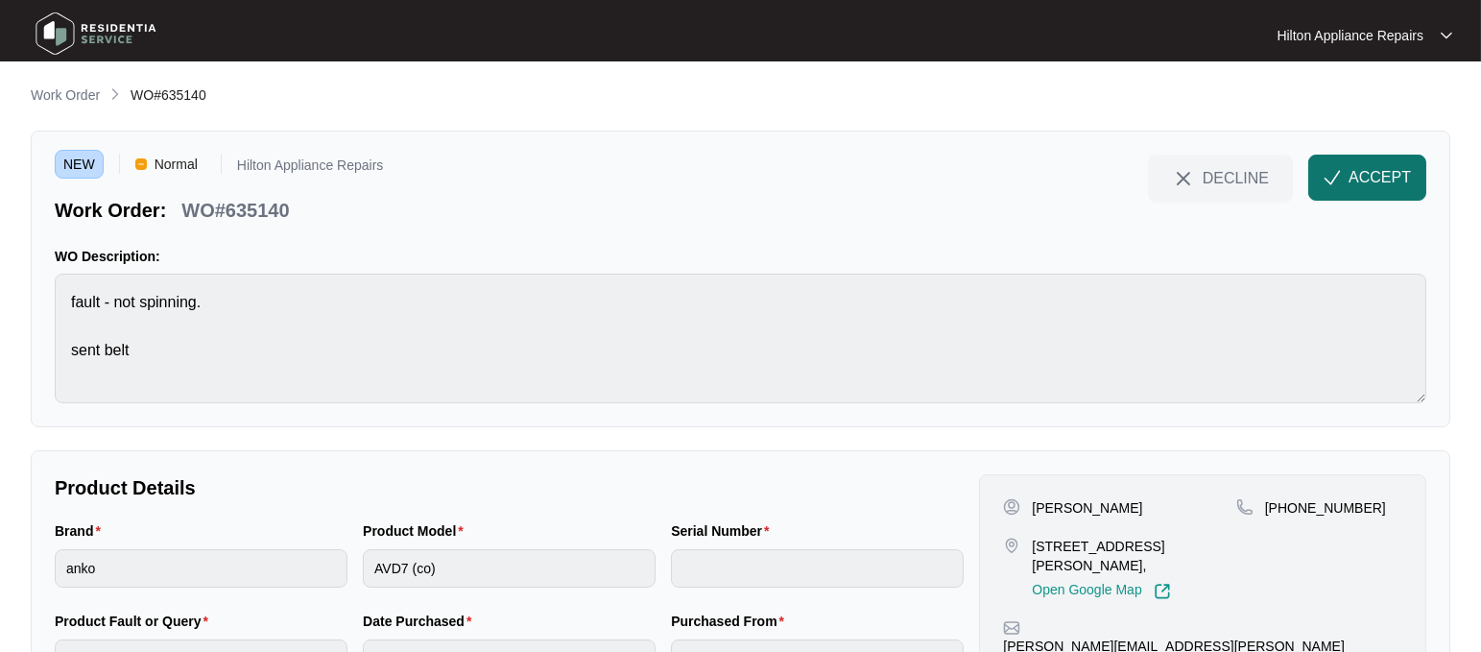
click at [1356, 177] on span "ACCEPT" at bounding box center [1380, 177] width 62 height 23
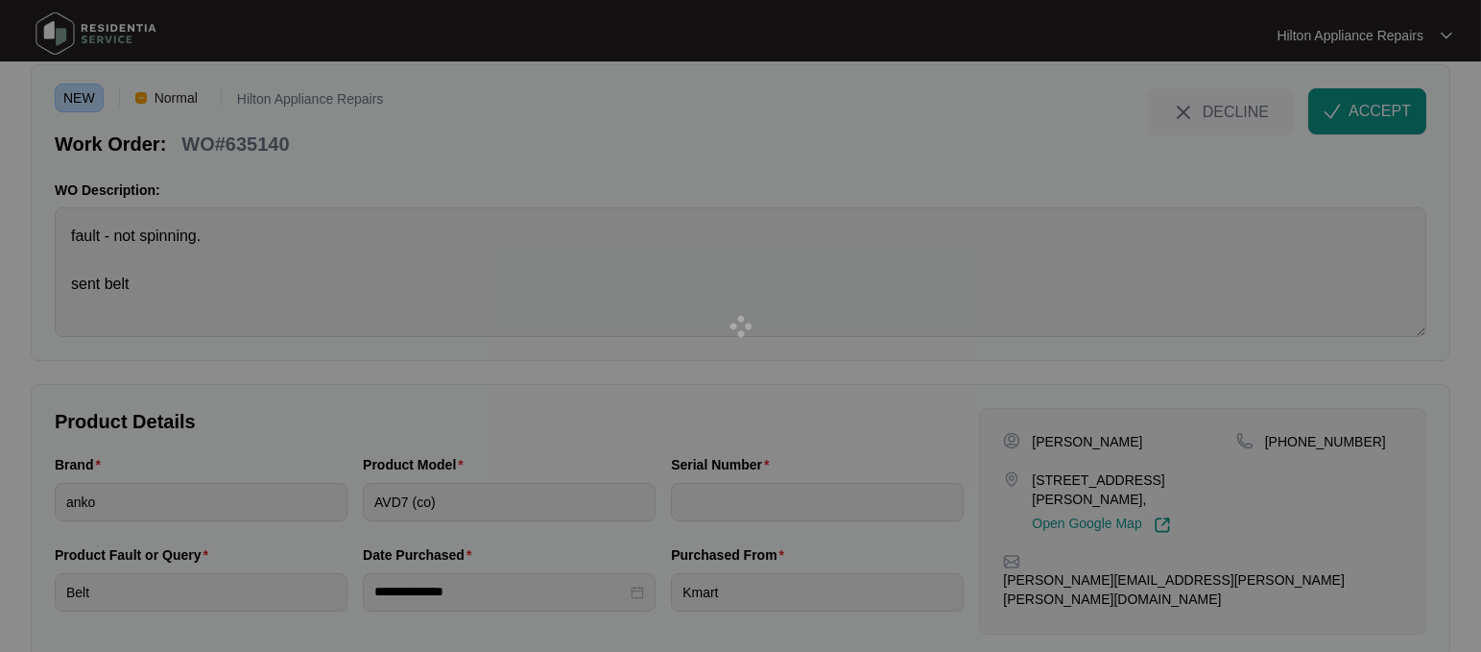
scroll to position [102, 0]
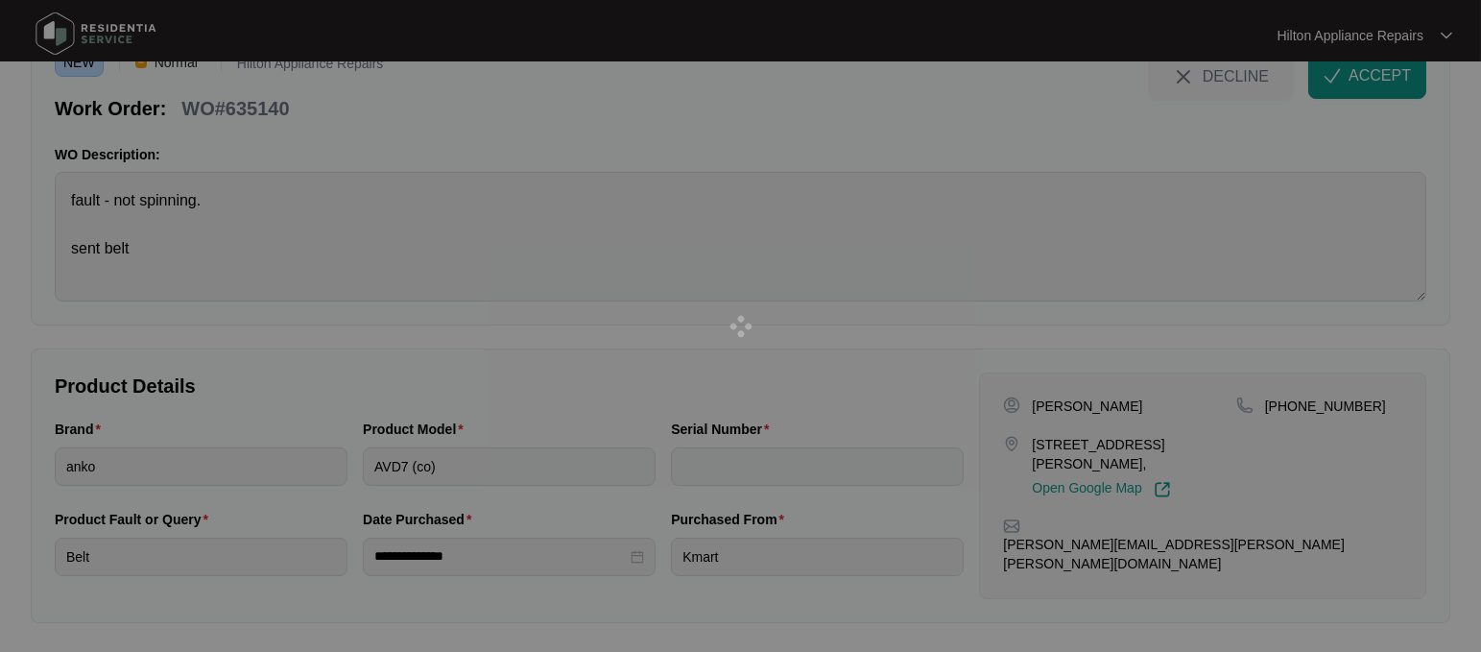
drag, startPoint x: 1220, startPoint y: 444, endPoint x: 1197, endPoint y: 446, distance: 23.1
click at [1195, 446] on div at bounding box center [740, 326] width 1481 height 652
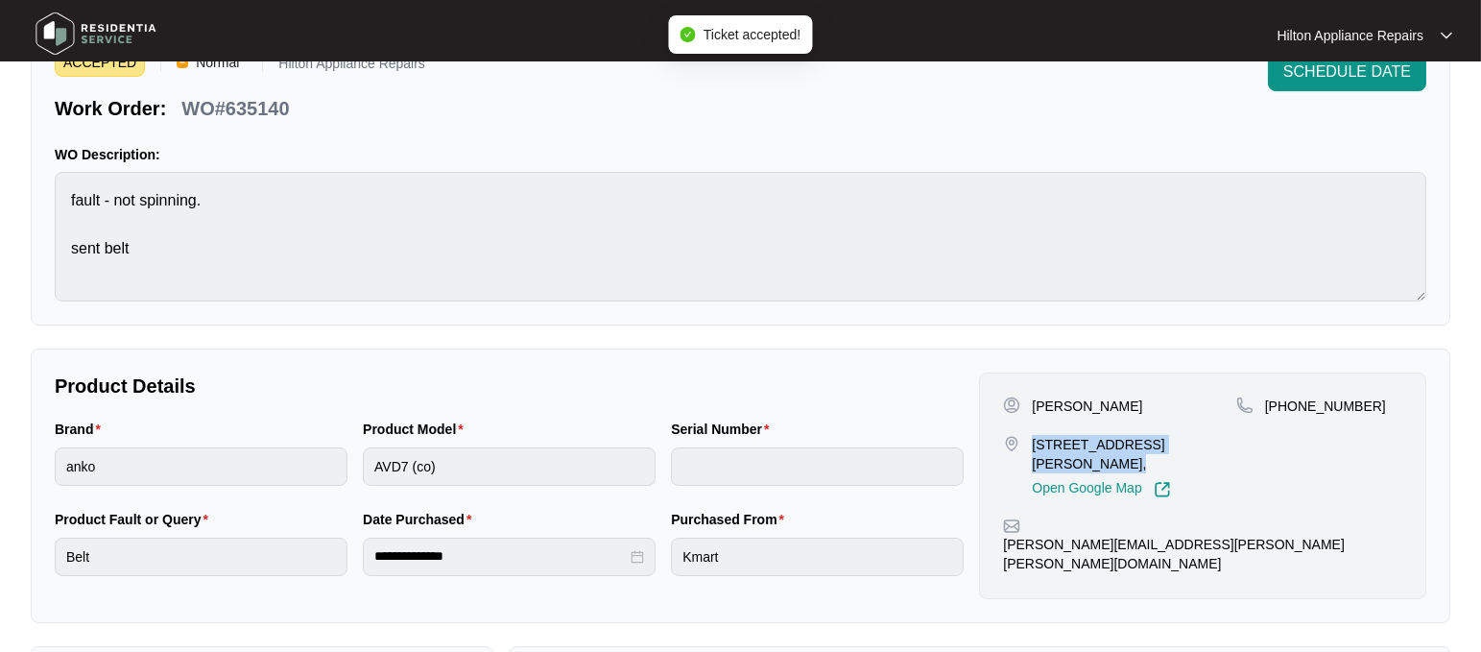
drag, startPoint x: 1220, startPoint y: 442, endPoint x: 1034, endPoint y: 433, distance: 186.4
click at [1034, 435] on p "[STREET_ADDRESS][PERSON_NAME]," at bounding box center [1133, 454] width 203 height 38
copy p "[STREET_ADDRESS][PERSON_NAME]"
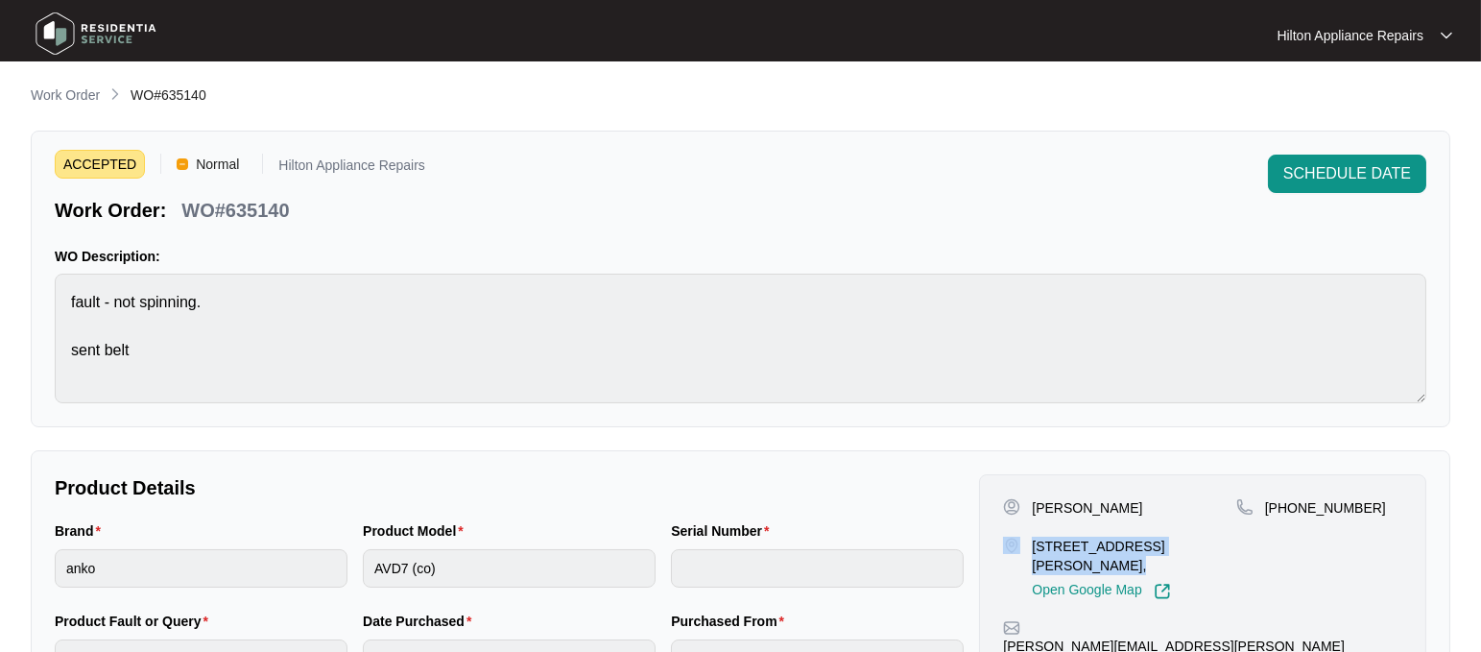
drag, startPoint x: 1220, startPoint y: 542, endPoint x: 1022, endPoint y: 536, distance: 197.8
click at [1017, 539] on div "[STREET_ADDRESS][PERSON_NAME], Open Google Map" at bounding box center [1119, 568] width 232 height 63
copy div "[STREET_ADDRESS][PERSON_NAME]"
drag, startPoint x: 1093, startPoint y: 509, endPoint x: 1019, endPoint y: 503, distance: 74.1
click at [1019, 503] on div "[PERSON_NAME]" at bounding box center [1119, 507] width 232 height 19
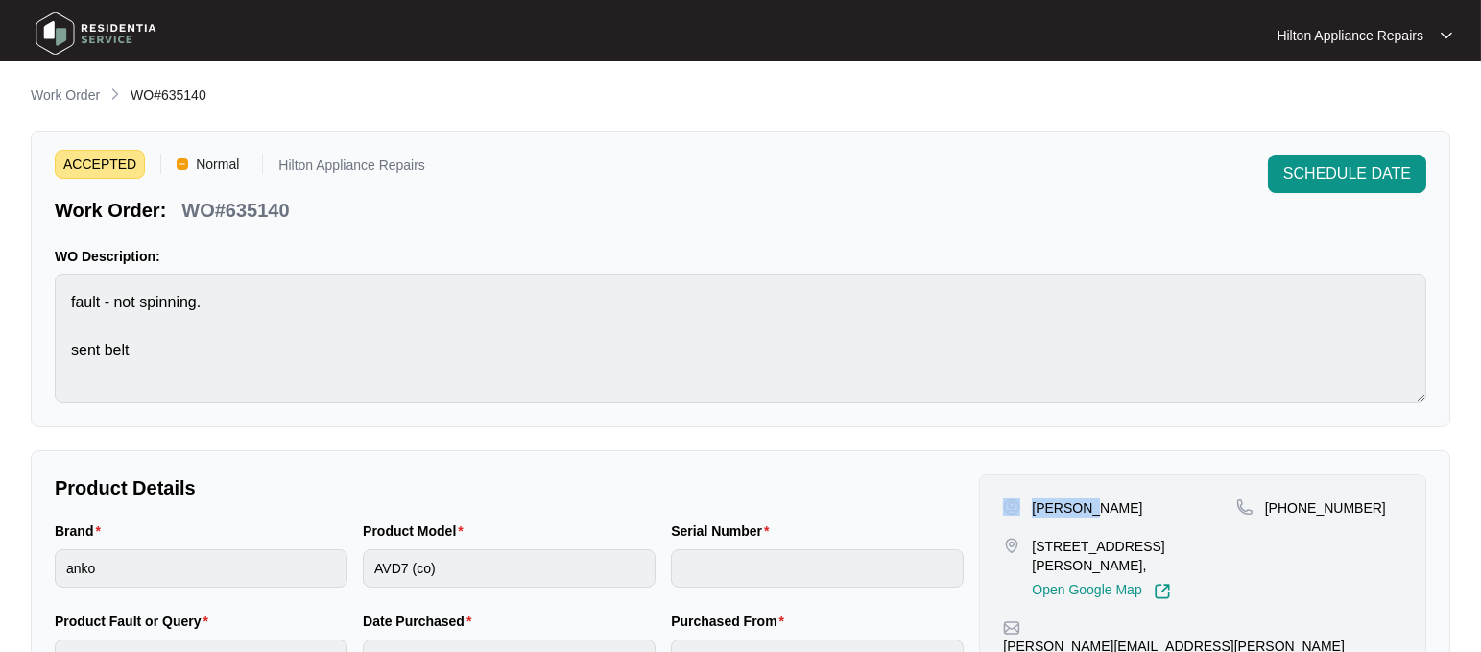
drag, startPoint x: 1140, startPoint y: 509, endPoint x: 1090, endPoint y: 506, distance: 50.0
click at [1090, 506] on div "[PERSON_NAME]" at bounding box center [1119, 507] width 232 height 19
drag, startPoint x: 1352, startPoint y: 500, endPoint x: 1291, endPoint y: 498, distance: 61.5
click at [1291, 498] on p "[PHONE_NUMBER]" at bounding box center [1325, 507] width 121 height 19
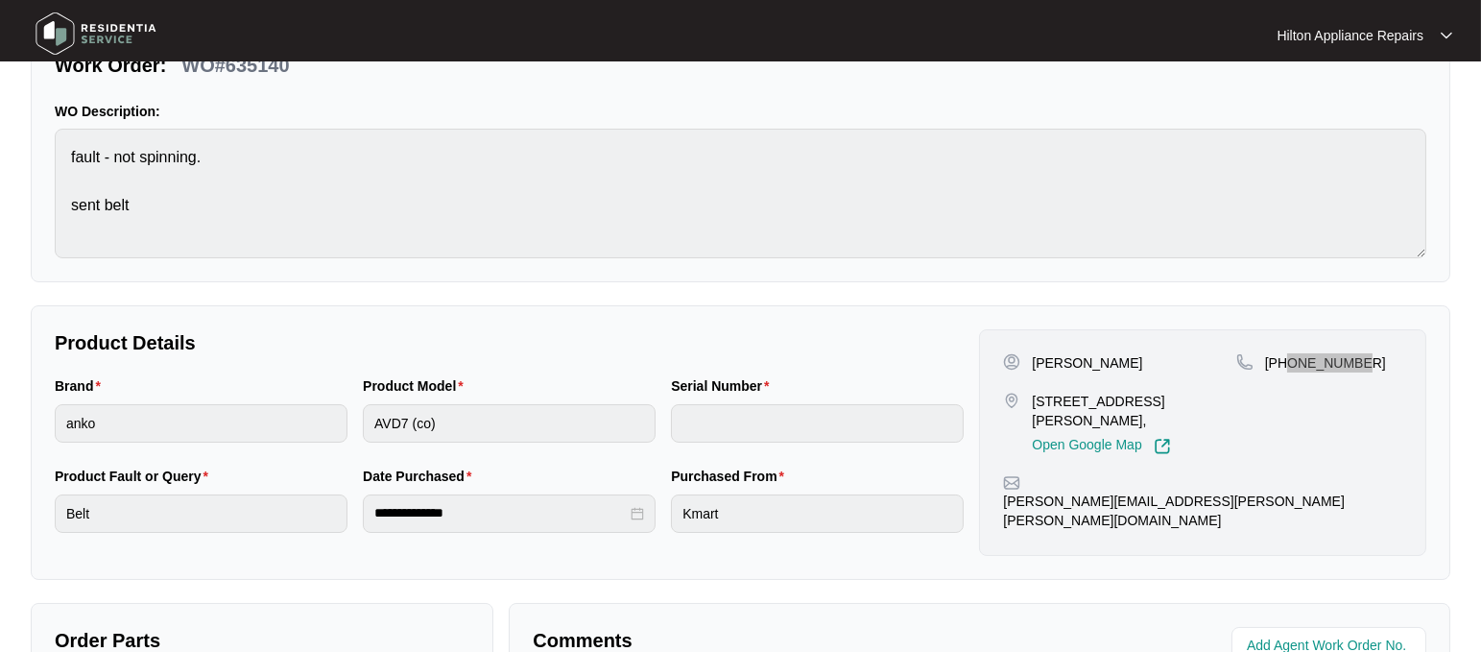
scroll to position [240, 0]
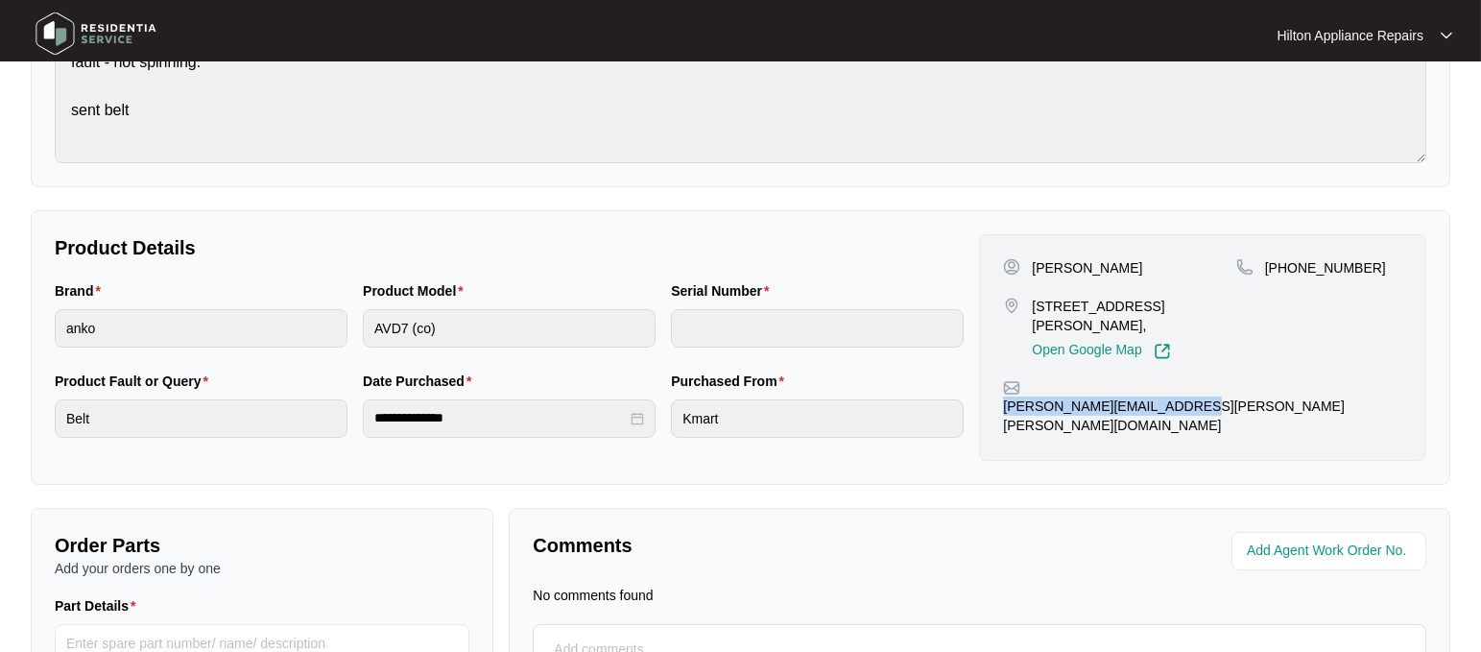
drag, startPoint x: 1165, startPoint y: 394, endPoint x: 1034, endPoint y: 400, distance: 131.7
click at [1034, 400] on div "[PERSON_NAME] [STREET_ADDRESS][PERSON_NAME], Open Google Map [PHONE_NUMBER] [PE…" at bounding box center [1202, 347] width 447 height 227
click at [323, 319] on div "Brand anko Product Model AVD7 (co) Serial Number" at bounding box center [509, 325] width 924 height 90
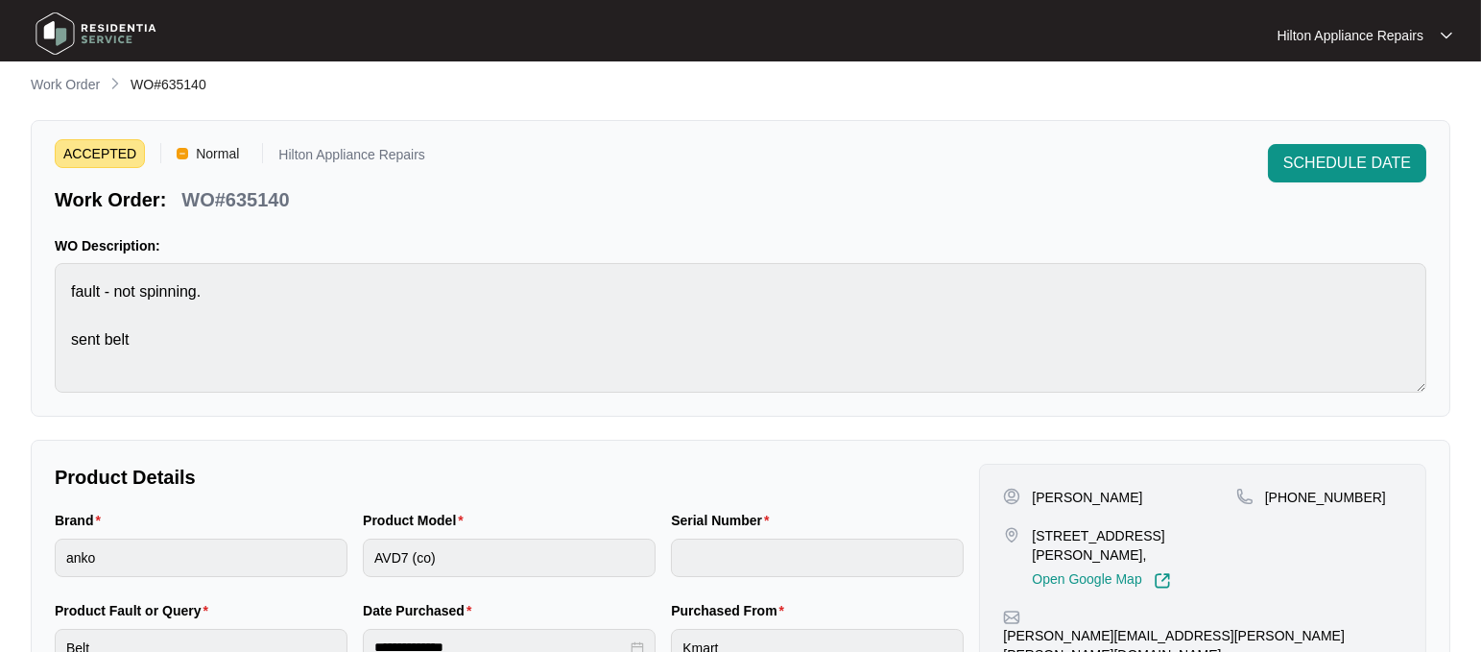
scroll to position [0, 0]
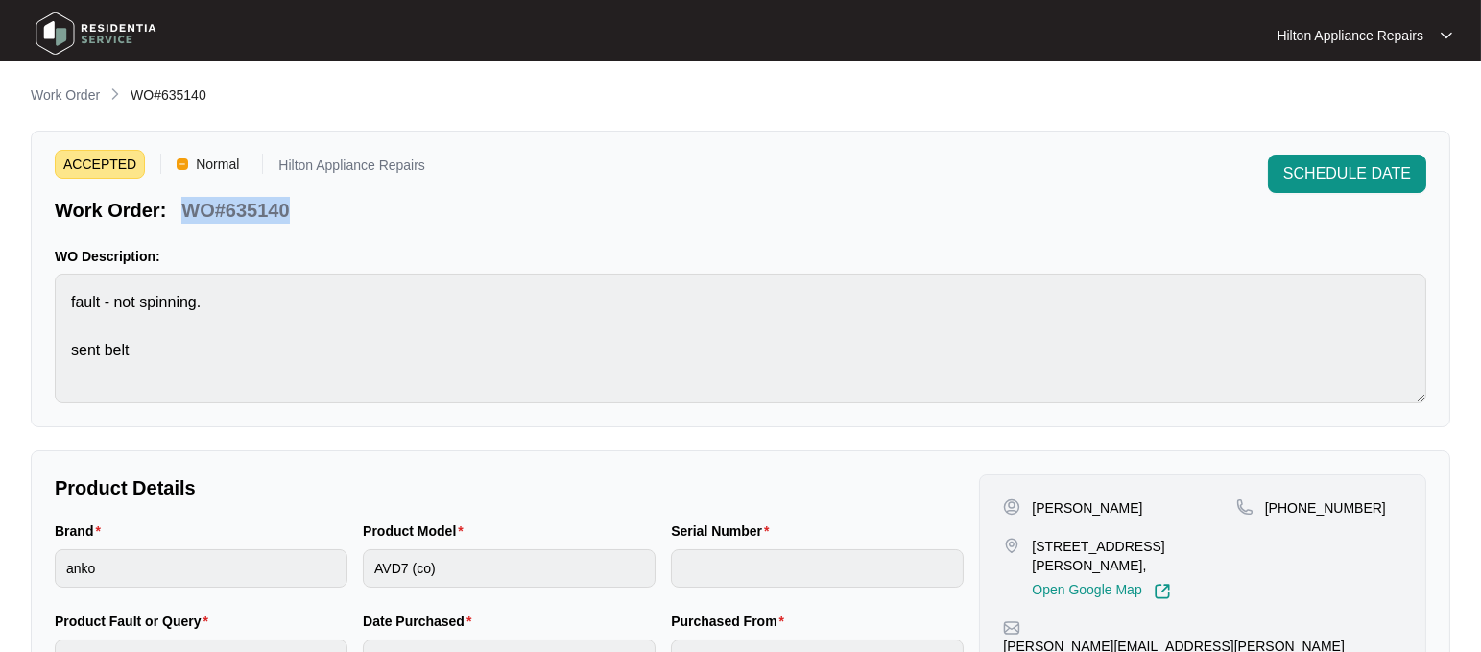
drag, startPoint x: 292, startPoint y: 204, endPoint x: 189, endPoint y: 191, distance: 103.6
click at [186, 196] on div "Work Order: WO#635140" at bounding box center [240, 207] width 370 height 34
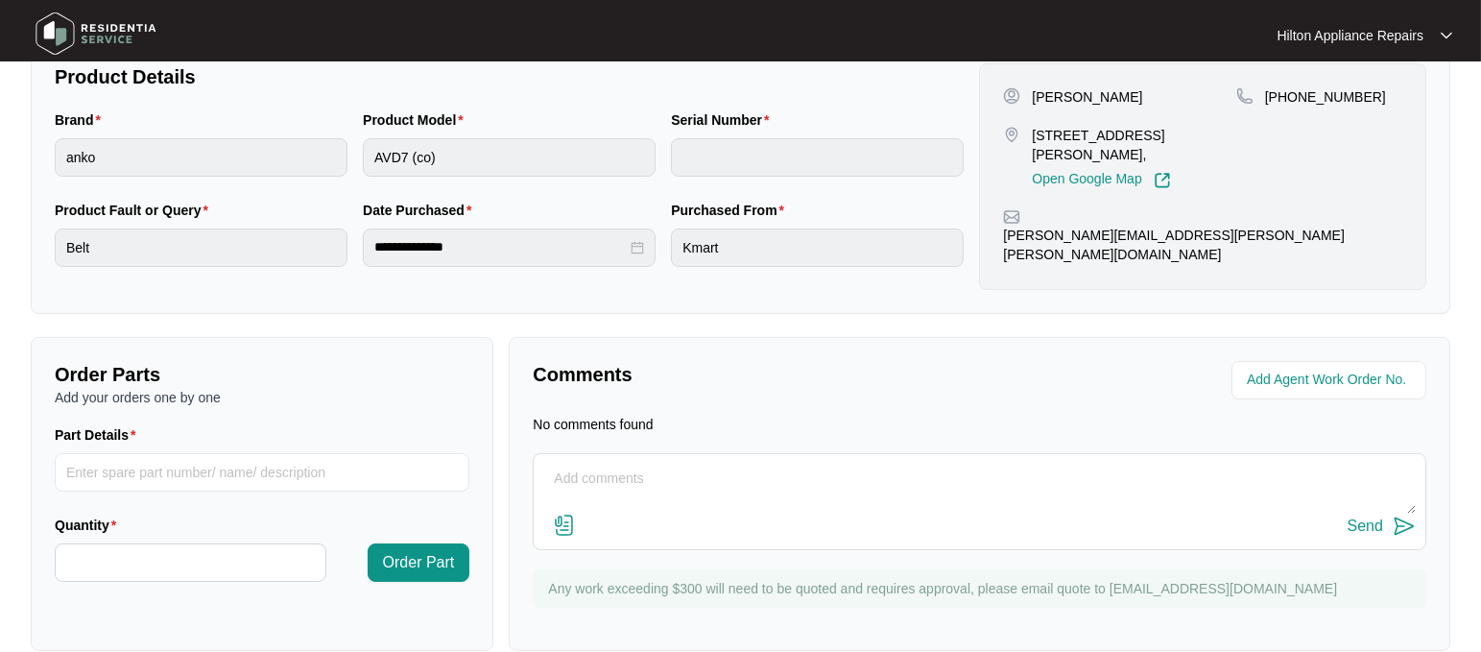
scroll to position [438, 0]
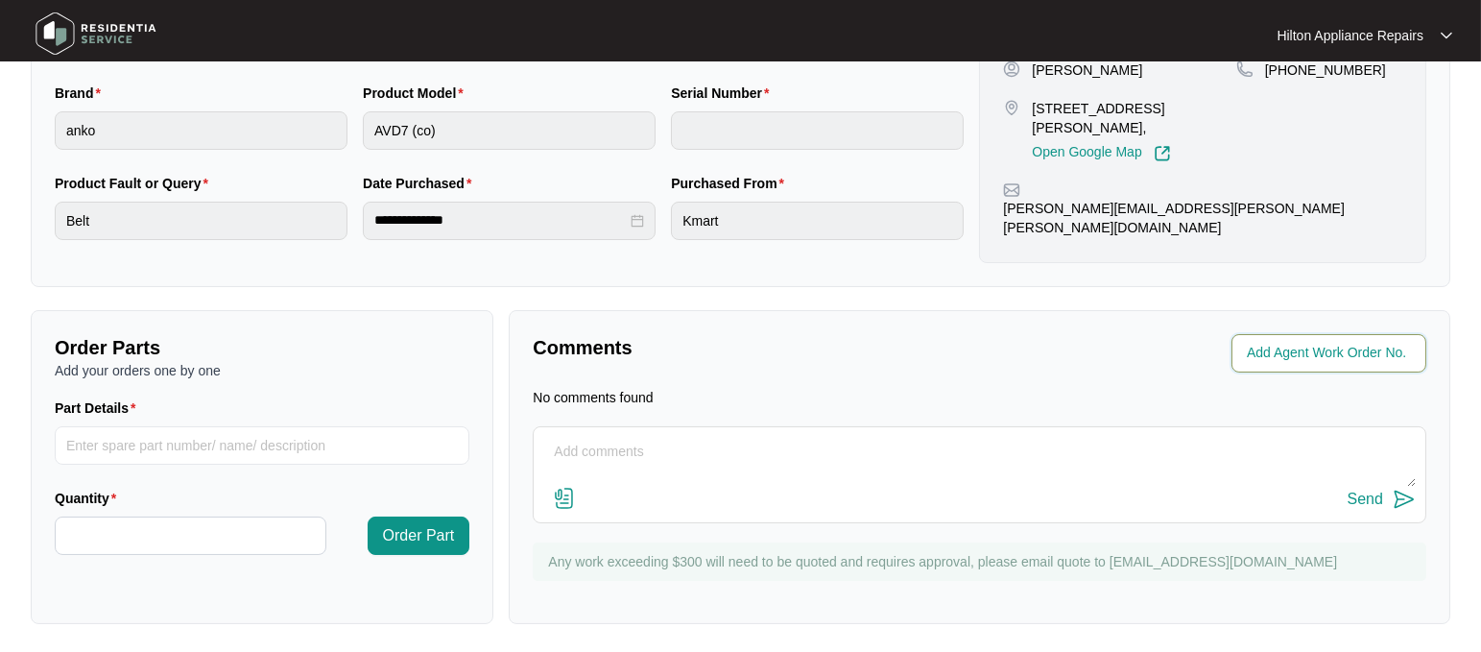
click at [1307, 356] on input "string" at bounding box center [1331, 353] width 168 height 23
type input "41859"
click at [855, 370] on div "Comments" at bounding box center [752, 353] width 454 height 38
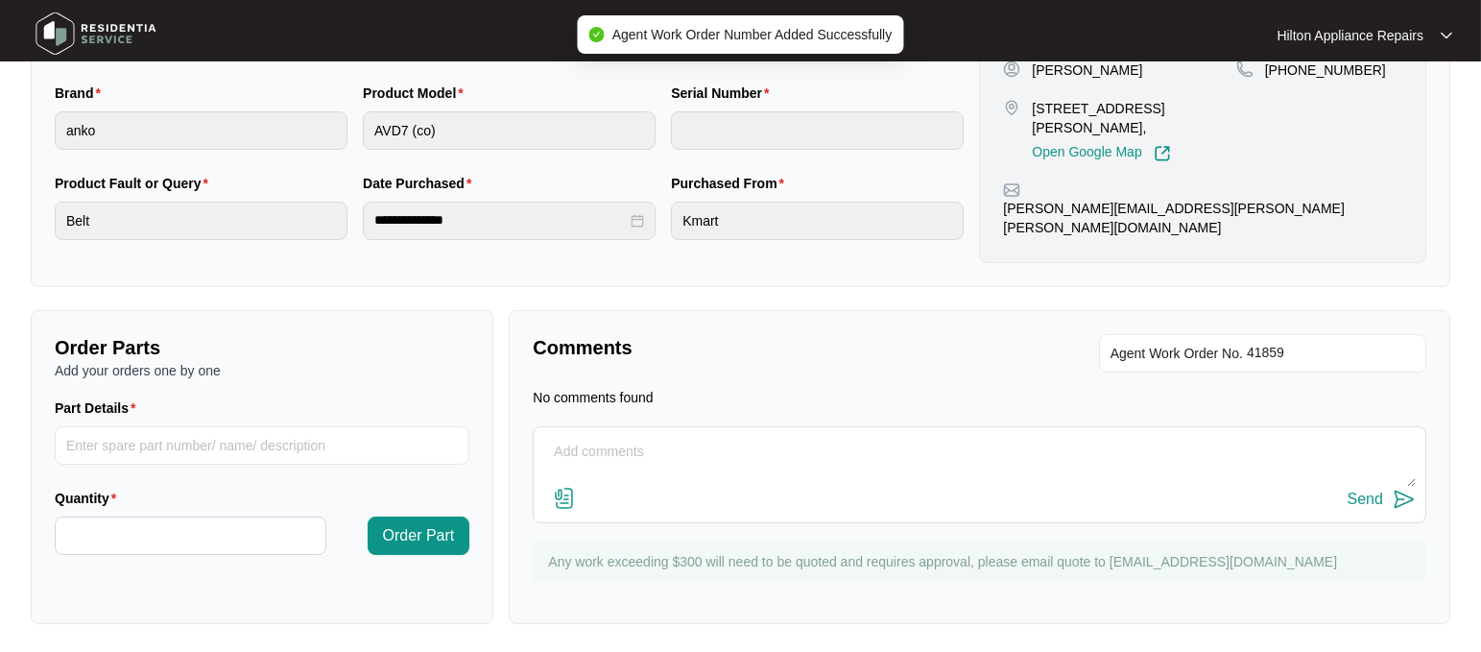
scroll to position [0, 0]
